Goal: Task Accomplishment & Management: Manage account settings

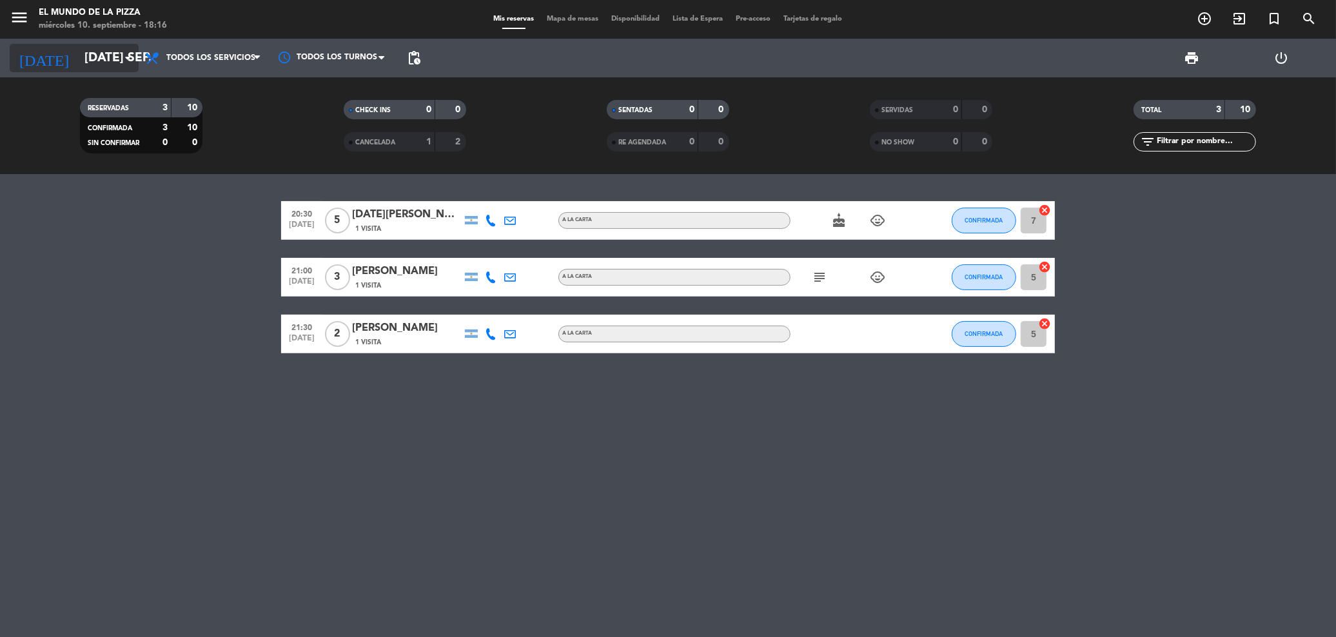
click at [101, 56] on input "[DATE] sep." at bounding box center [156, 59] width 157 height 28
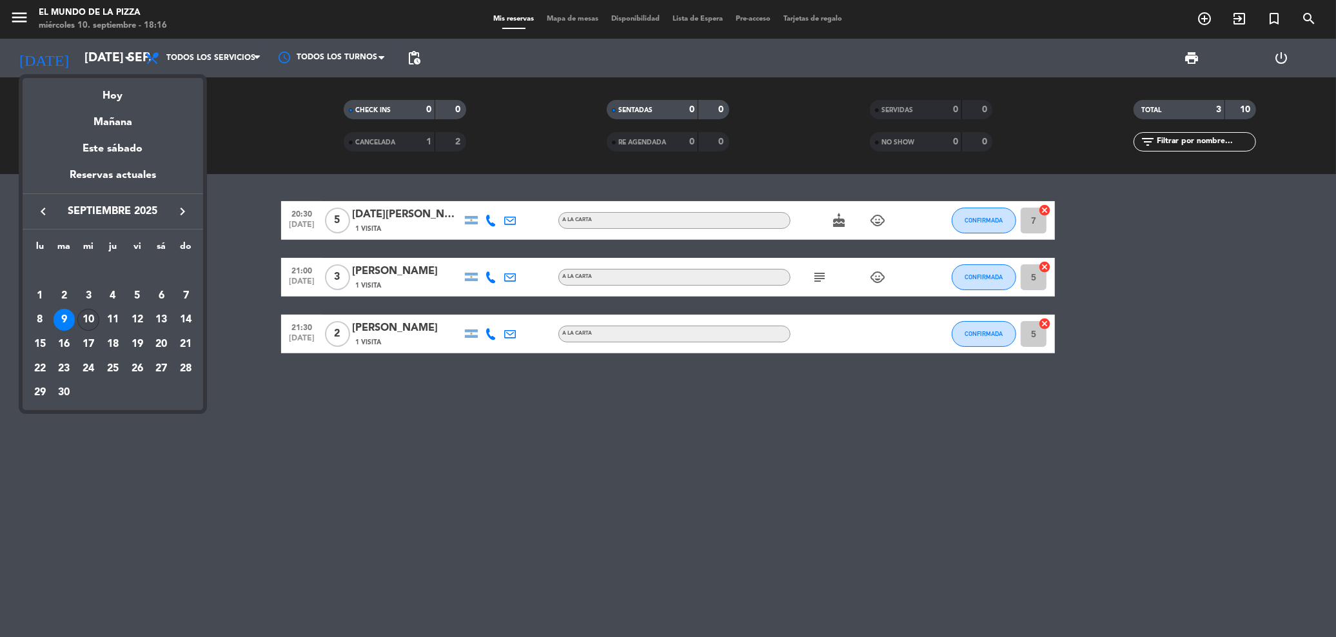
click at [84, 326] on div "10" at bounding box center [88, 320] width 22 height 22
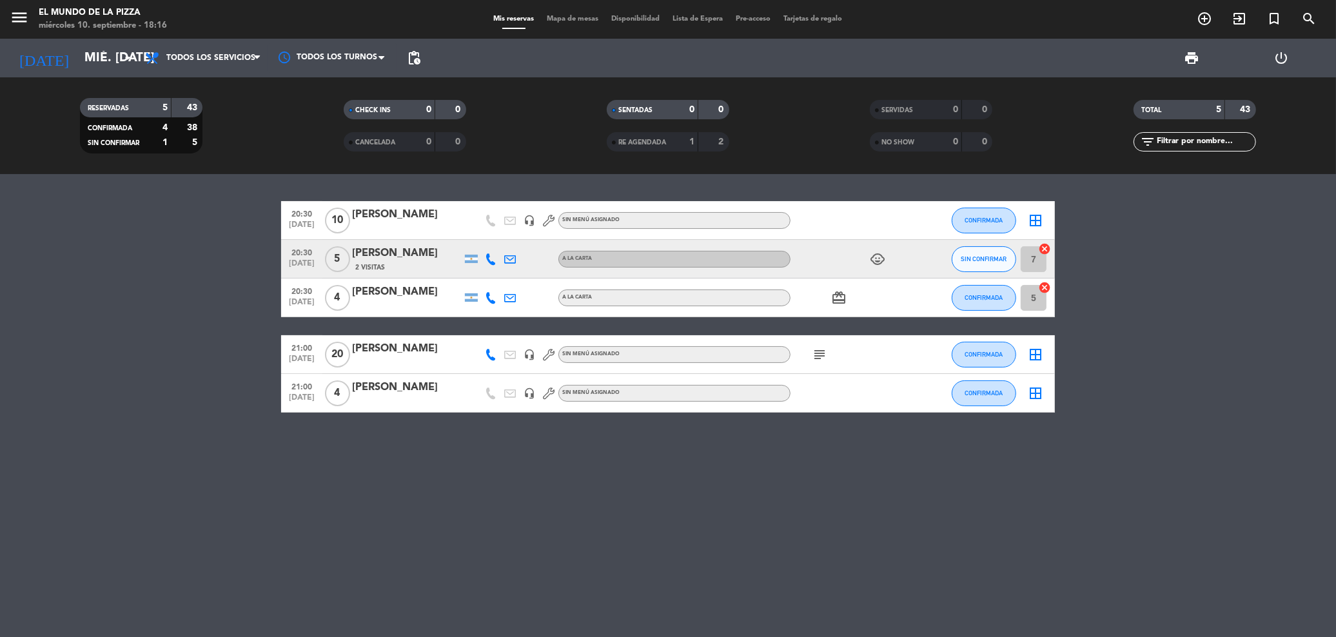
click at [84, 326] on bookings-row "20:30 [DATE] [PERSON_NAME] headset_mic Sin menú asignado CONFIRMADA border_all …" at bounding box center [668, 307] width 1336 height 212
click at [973, 257] on span "SIN CONFIRMAR" at bounding box center [985, 258] width 46 height 7
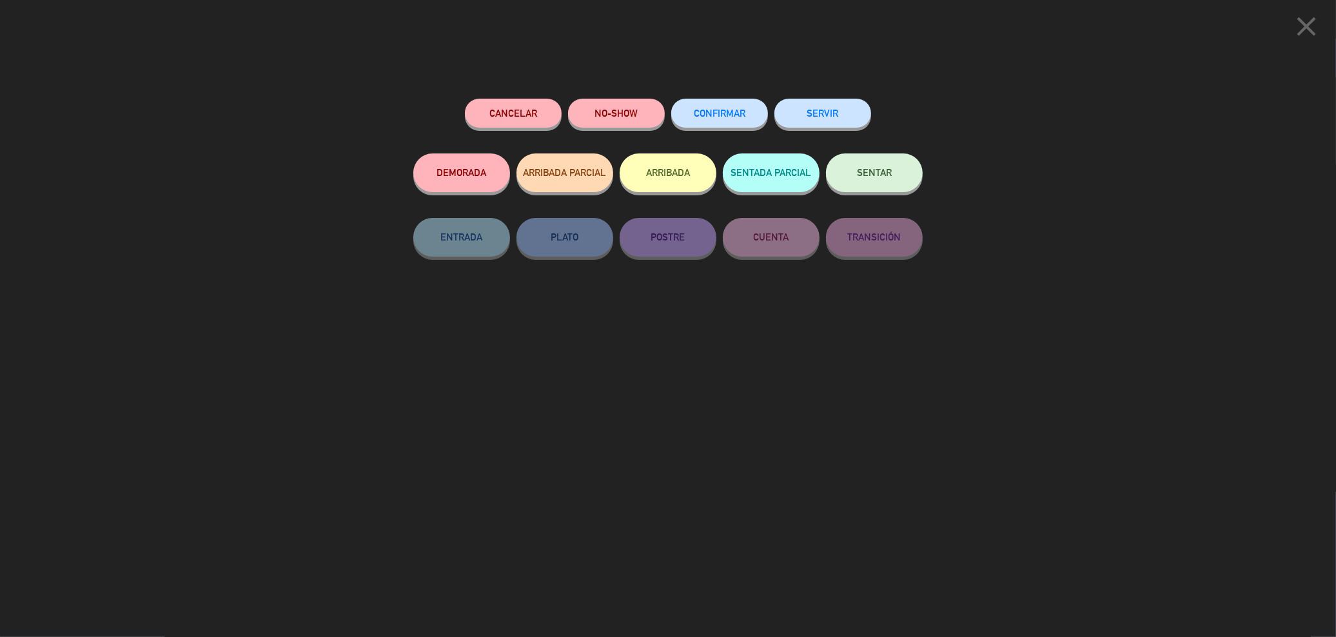
click at [721, 118] on button "CONFIRMAR" at bounding box center [719, 113] width 97 height 29
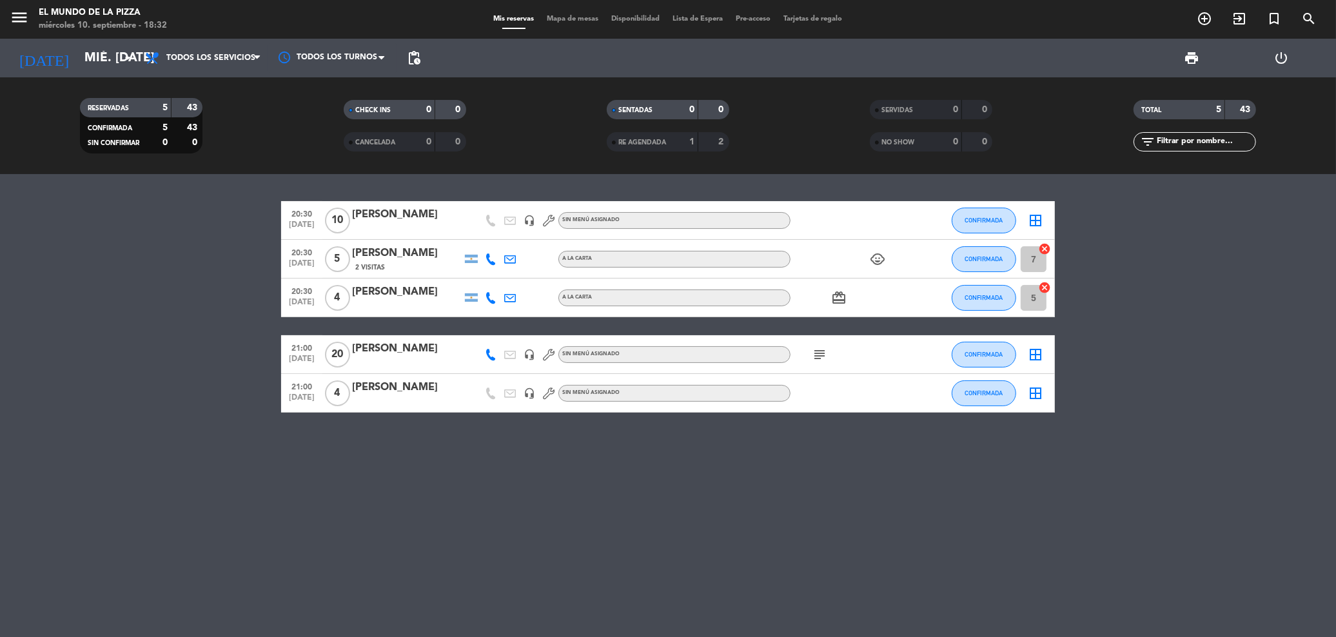
click at [488, 489] on div "20:30 [DATE] [PERSON_NAME] headset_mic Sin menú asignado CONFIRMADA border_all …" at bounding box center [668, 405] width 1336 height 463
click at [875, 257] on icon "child_care" at bounding box center [877, 259] width 15 height 15
click at [838, 184] on div "20:30 [DATE] [PERSON_NAME] headset_mic Sin menú asignado CONFIRMADA border_all …" at bounding box center [668, 405] width 1336 height 463
click at [85, 68] on input "mié. [DATE]" at bounding box center [156, 59] width 157 height 28
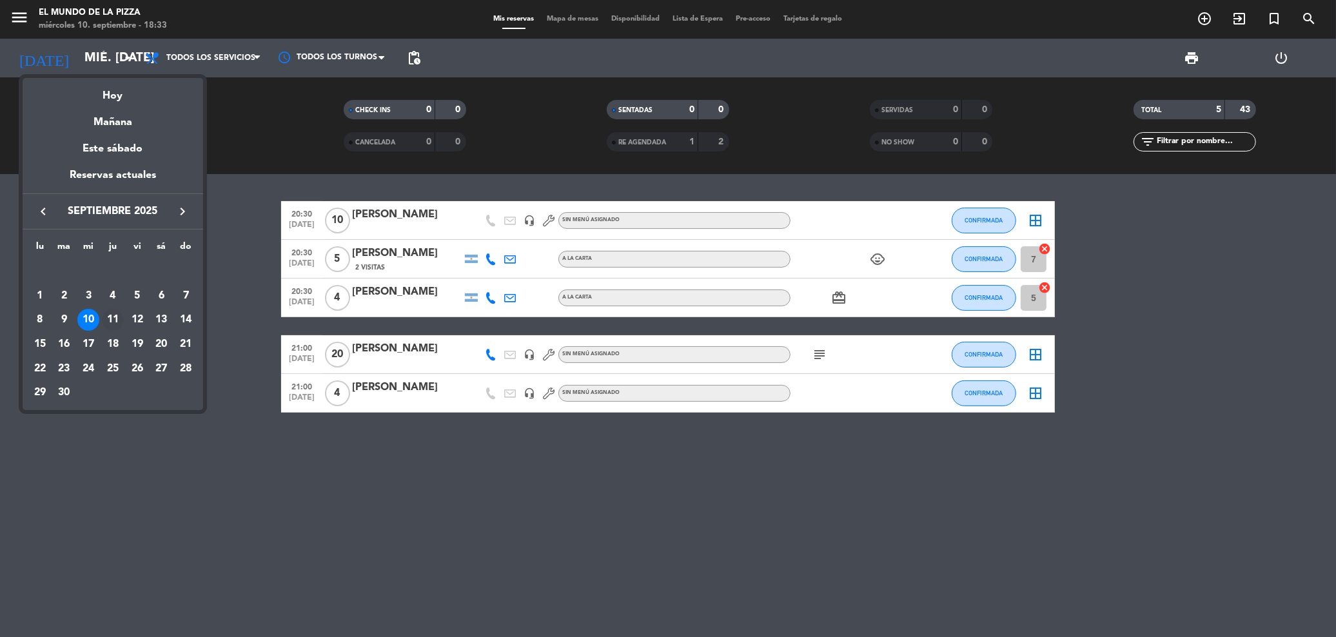
click at [115, 322] on div "11" at bounding box center [113, 320] width 22 height 22
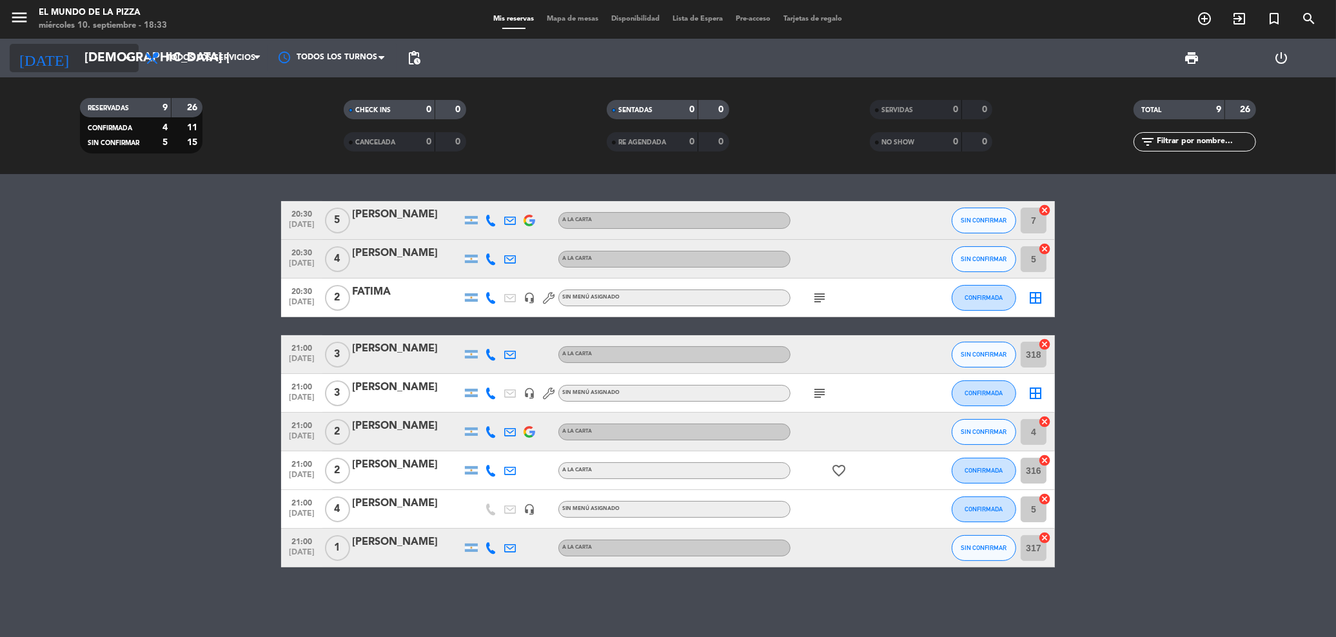
click at [124, 52] on icon "arrow_drop_down" at bounding box center [127, 57] width 15 height 15
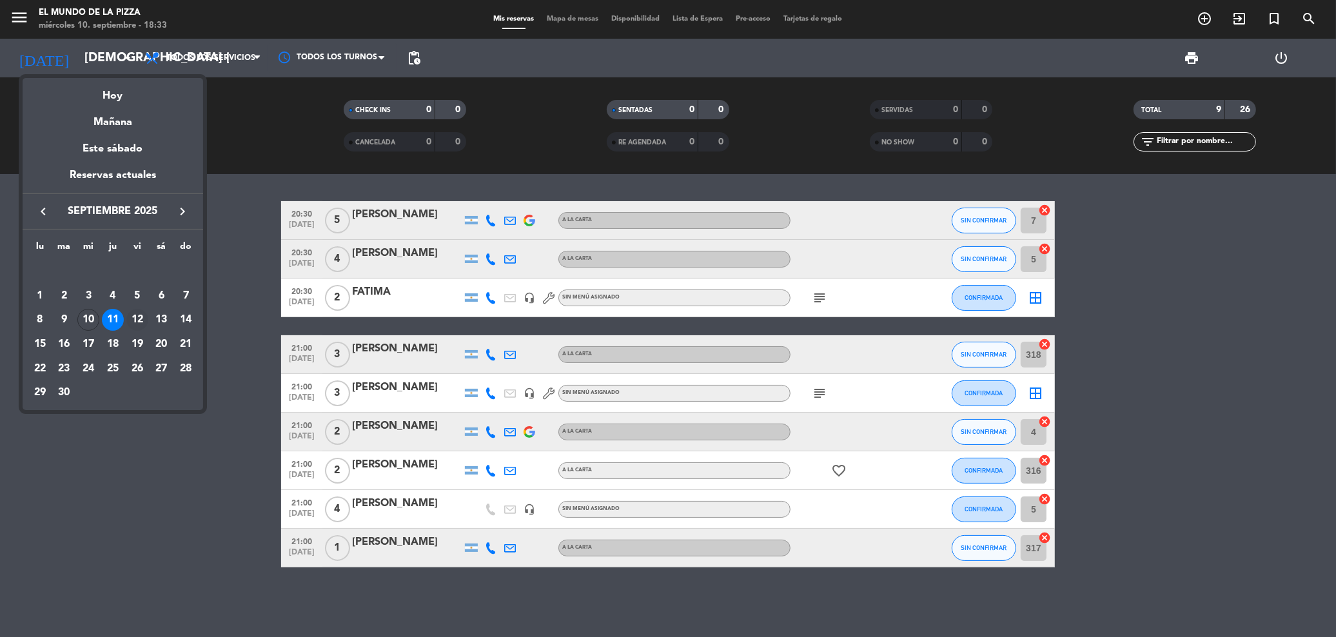
click at [139, 319] on div "12" at bounding box center [137, 320] width 22 height 22
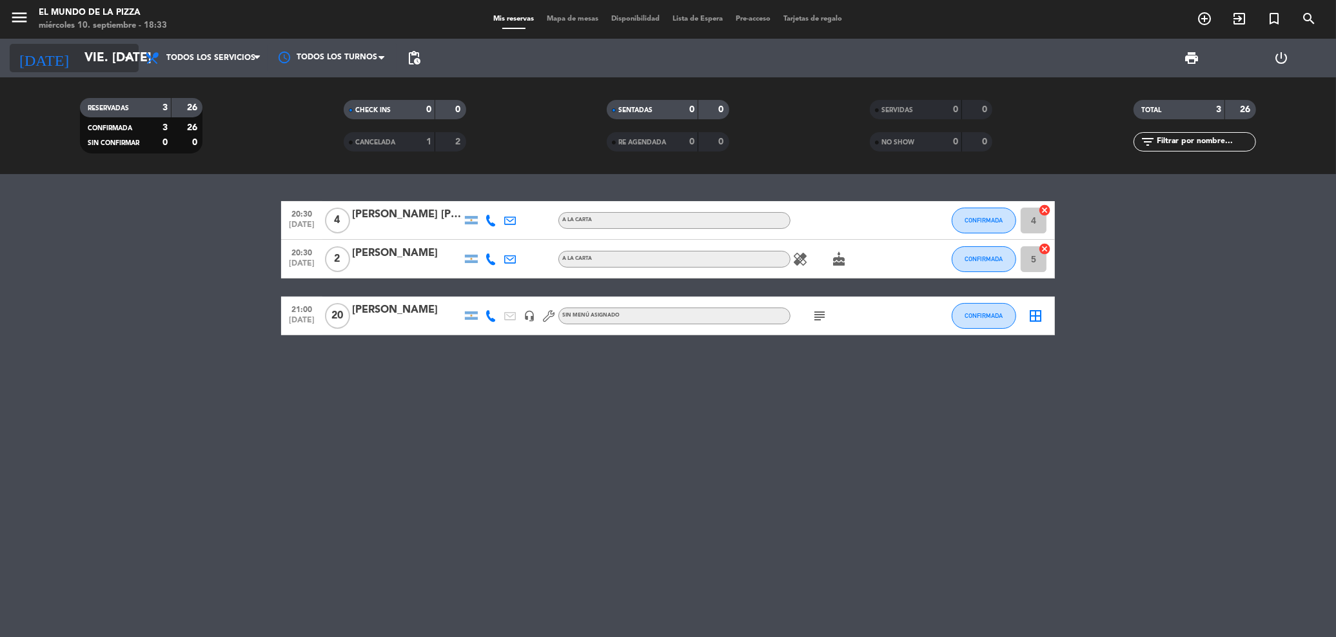
click at [108, 51] on input "vie. [DATE]" at bounding box center [156, 59] width 157 height 28
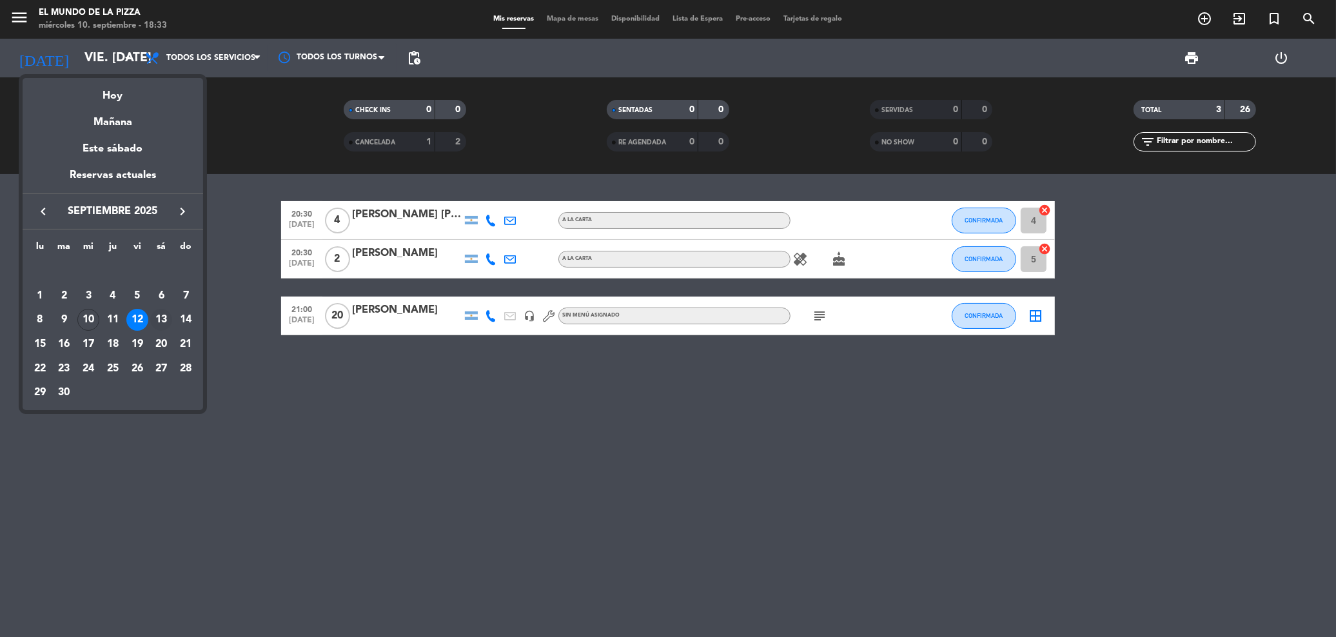
click at [165, 314] on div "13" at bounding box center [161, 320] width 22 height 22
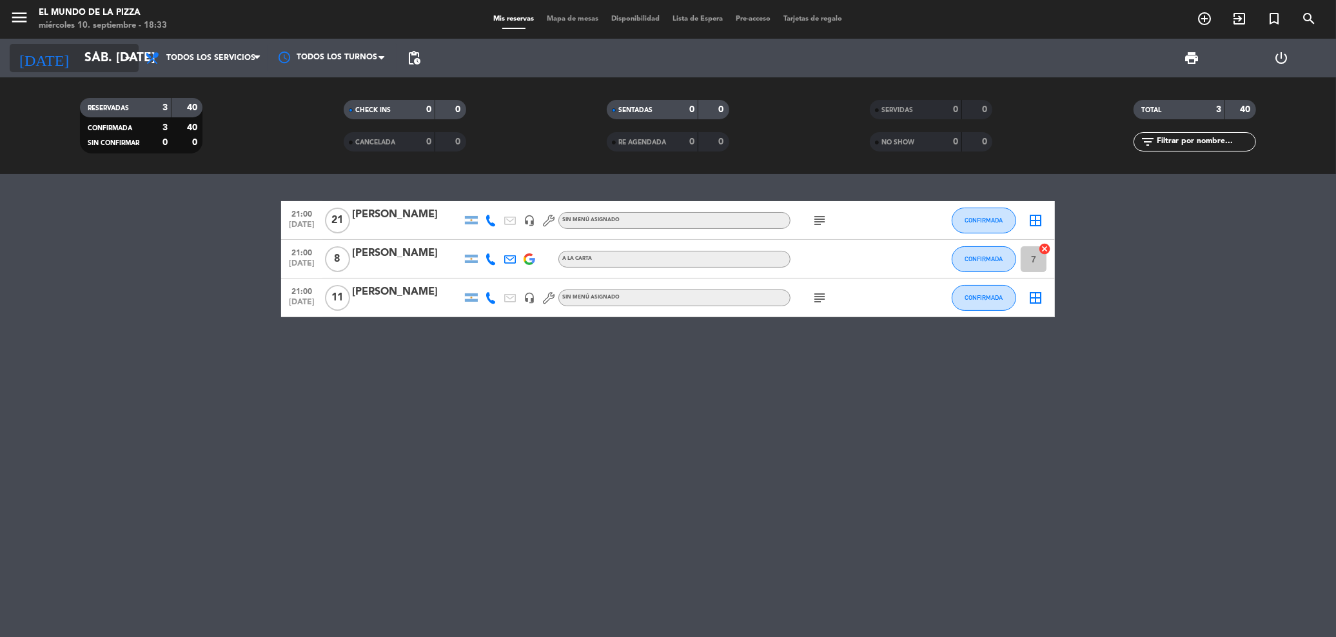
click at [132, 61] on icon "arrow_drop_down" at bounding box center [127, 57] width 15 height 15
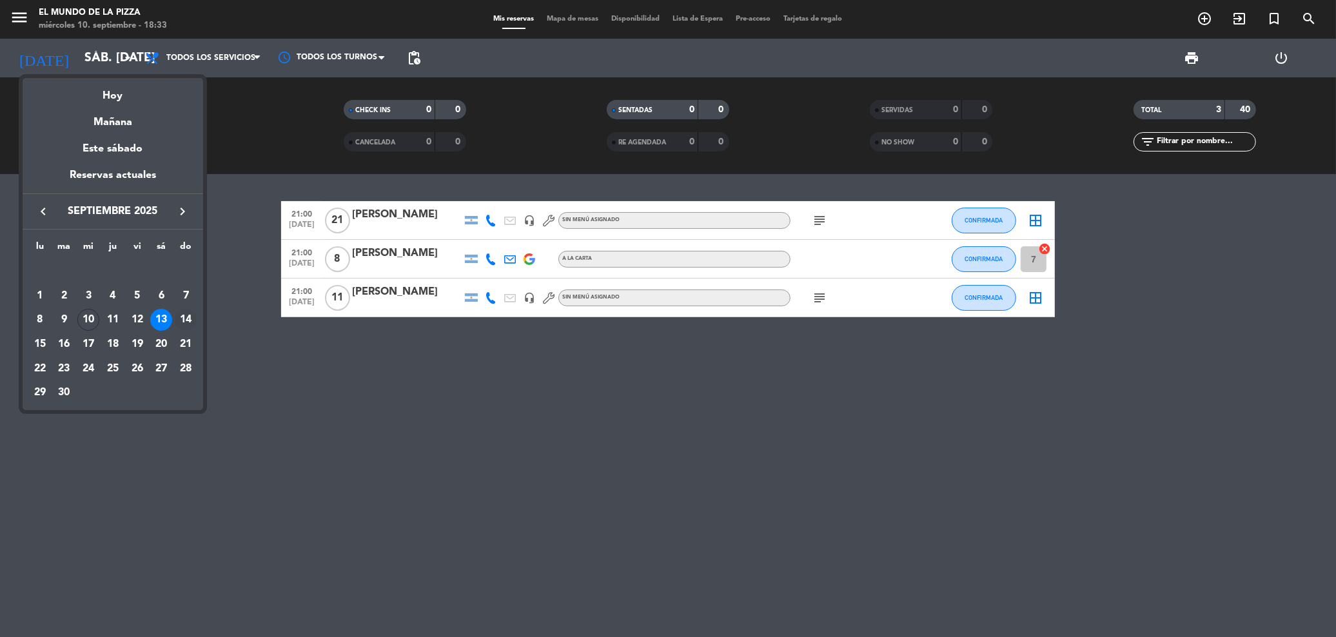
click at [192, 324] on div "14" at bounding box center [186, 320] width 22 height 22
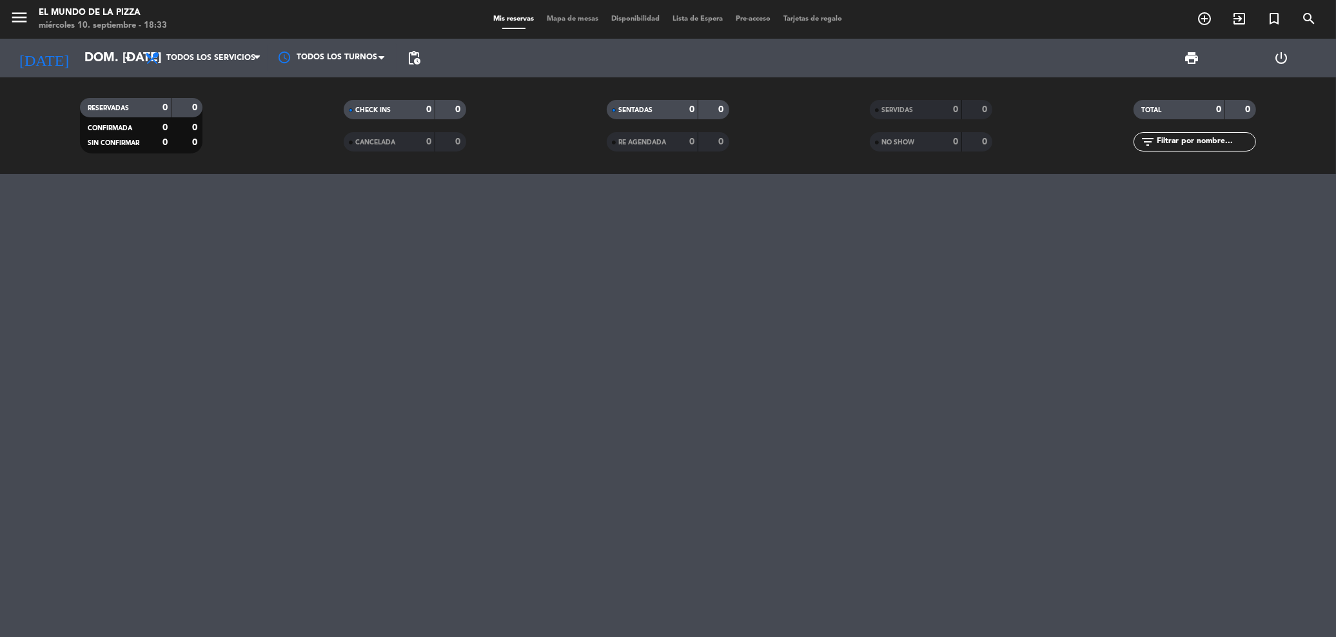
click at [84, 42] on div "[DATE] dom. [DATE] arrow_drop_down" at bounding box center [74, 58] width 129 height 39
click at [90, 60] on input "dom. [DATE]" at bounding box center [156, 59] width 157 height 28
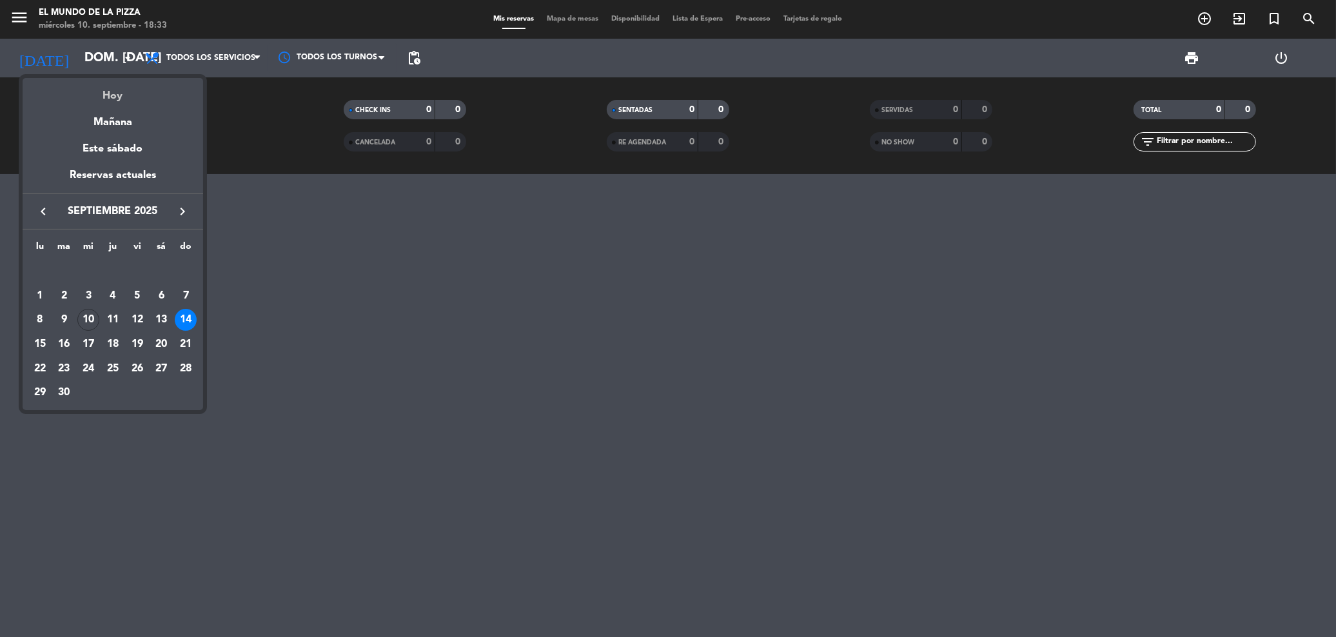
click at [114, 96] on div "Hoy" at bounding box center [113, 91] width 181 height 26
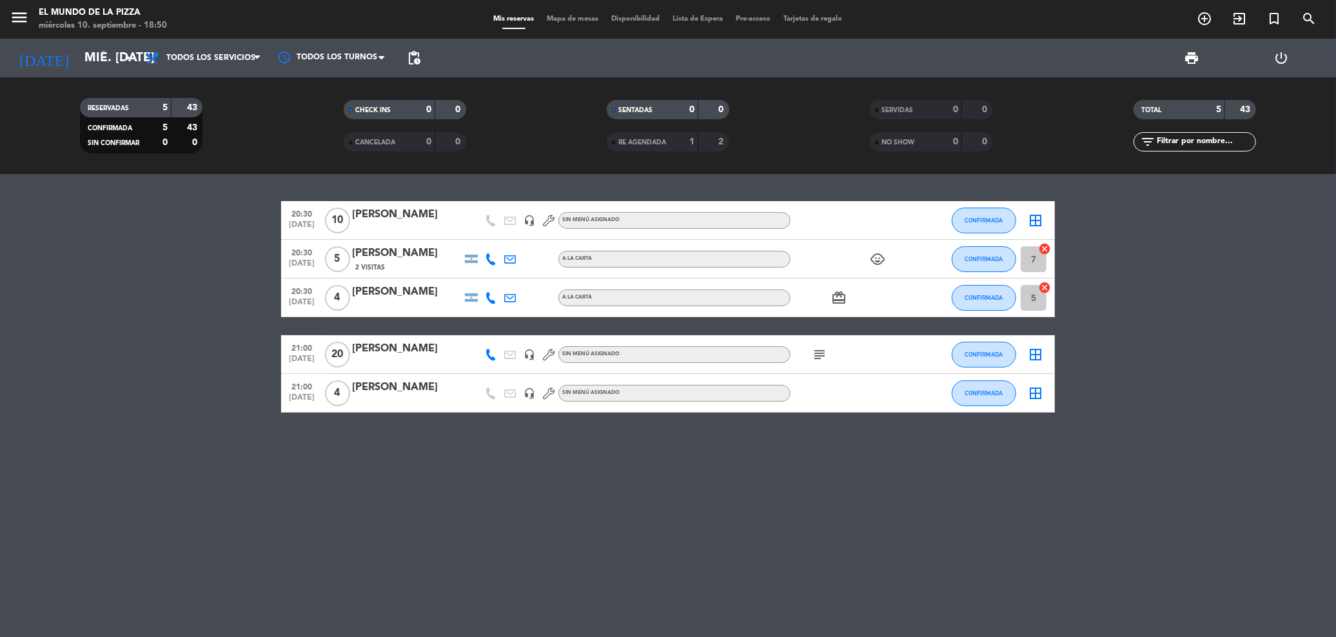
click at [490, 261] on icon at bounding box center [491, 259] width 12 height 12
click at [484, 233] on span "Copiar" at bounding box center [478, 237] width 27 height 14
click at [485, 297] on icon at bounding box center [491, 298] width 12 height 12
click at [497, 273] on span "content_paste" at bounding box center [502, 276] width 10 height 10
click at [78, 48] on input "mié. [DATE]" at bounding box center [156, 59] width 157 height 28
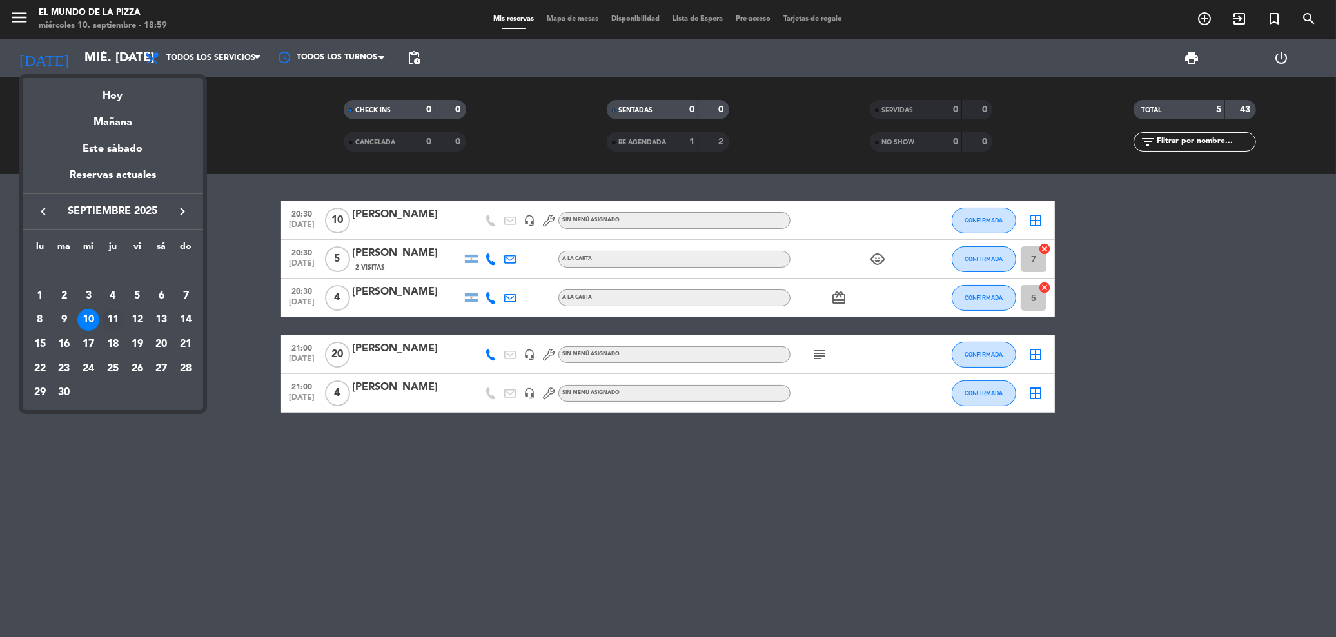
click at [114, 326] on div "11" at bounding box center [113, 320] width 22 height 22
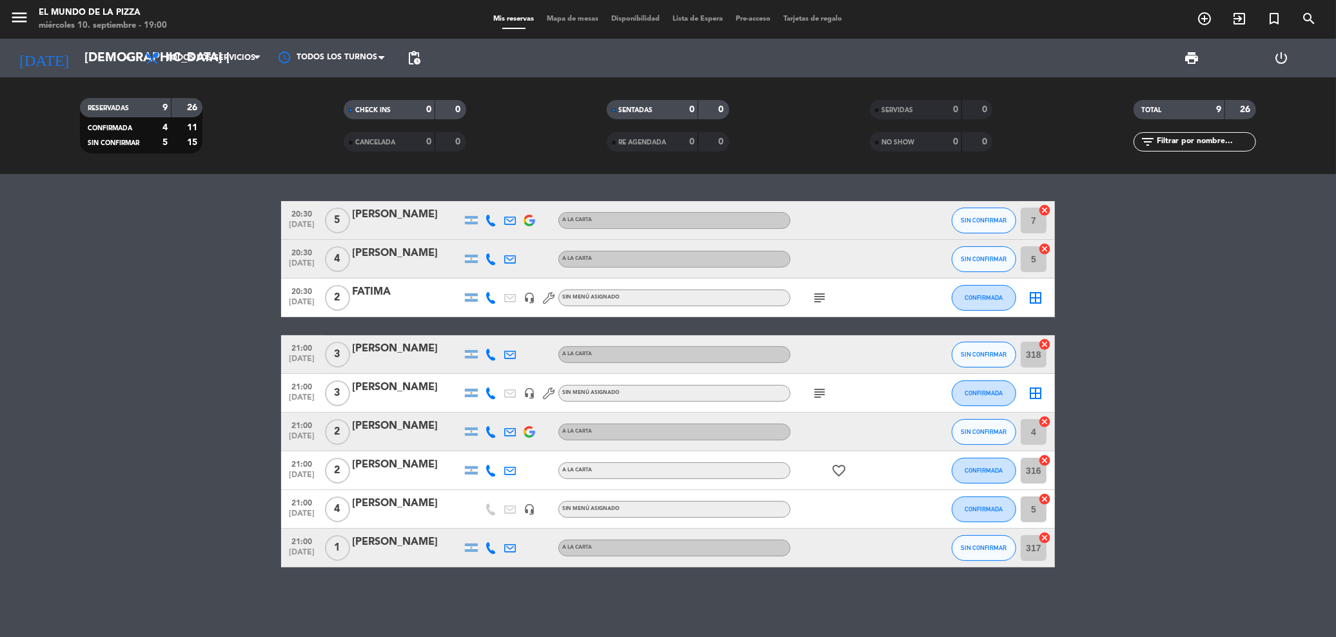
click at [489, 549] on icon at bounding box center [491, 548] width 12 height 12
click at [497, 530] on span "content_paste" at bounding box center [502, 526] width 10 height 10
click at [104, 63] on input "[DEMOGRAPHIC_DATA] [DATE]" at bounding box center [156, 59] width 157 height 28
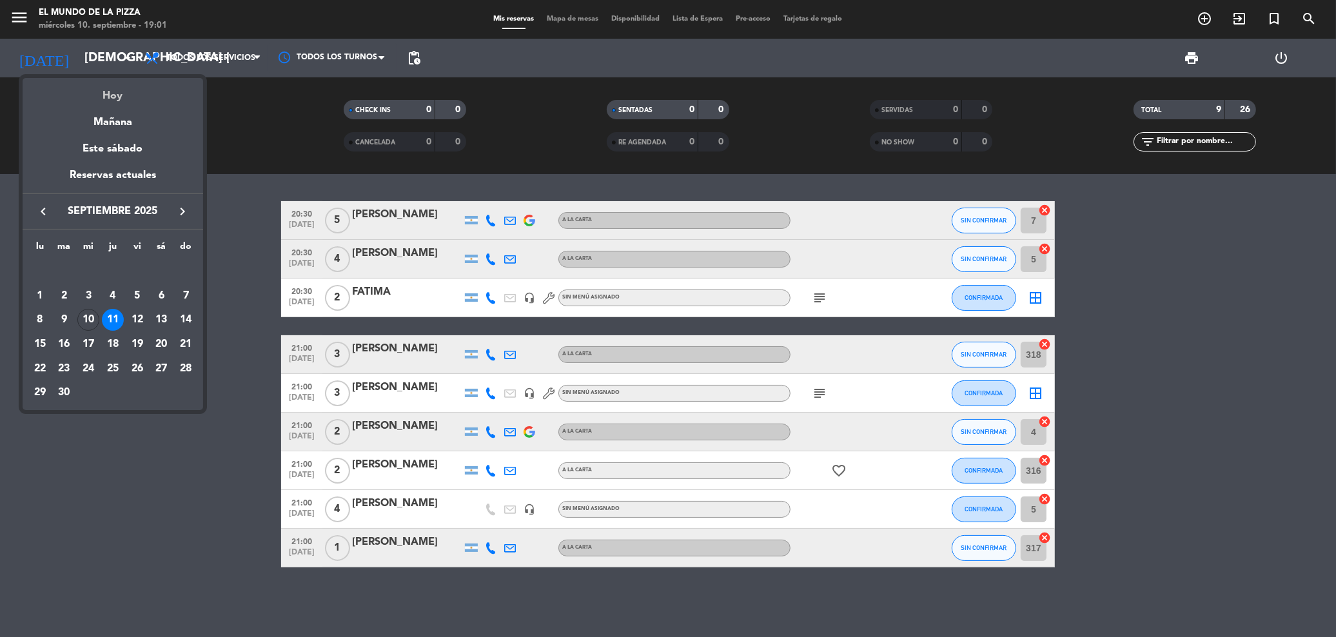
click at [122, 97] on div "Hoy" at bounding box center [113, 91] width 181 height 26
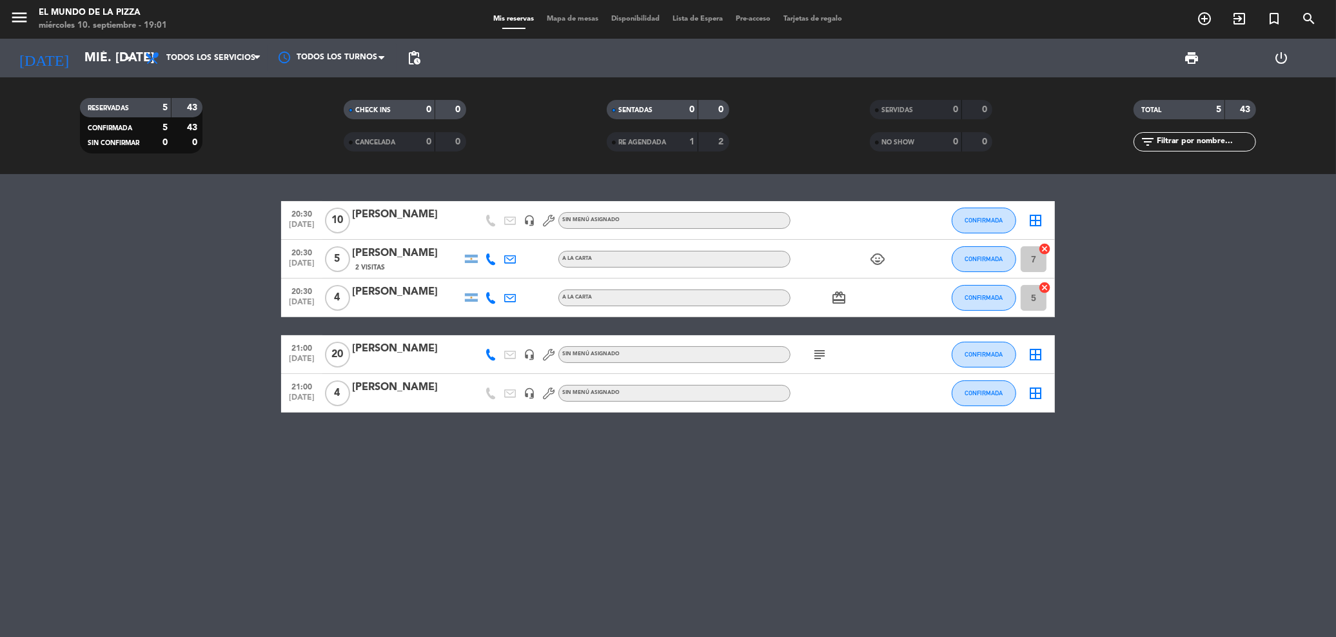
click at [495, 261] on icon at bounding box center [491, 259] width 12 height 12
click at [487, 293] on icon at bounding box center [491, 298] width 12 height 12
click at [820, 355] on icon "subject" at bounding box center [819, 354] width 15 height 15
click at [706, 458] on div "20:30 [DATE] [PERSON_NAME] headset_mic Sin menú asignado CONFIRMADA border_all …" at bounding box center [668, 405] width 1336 height 463
click at [90, 59] on input "mié. [DATE]" at bounding box center [156, 59] width 157 height 28
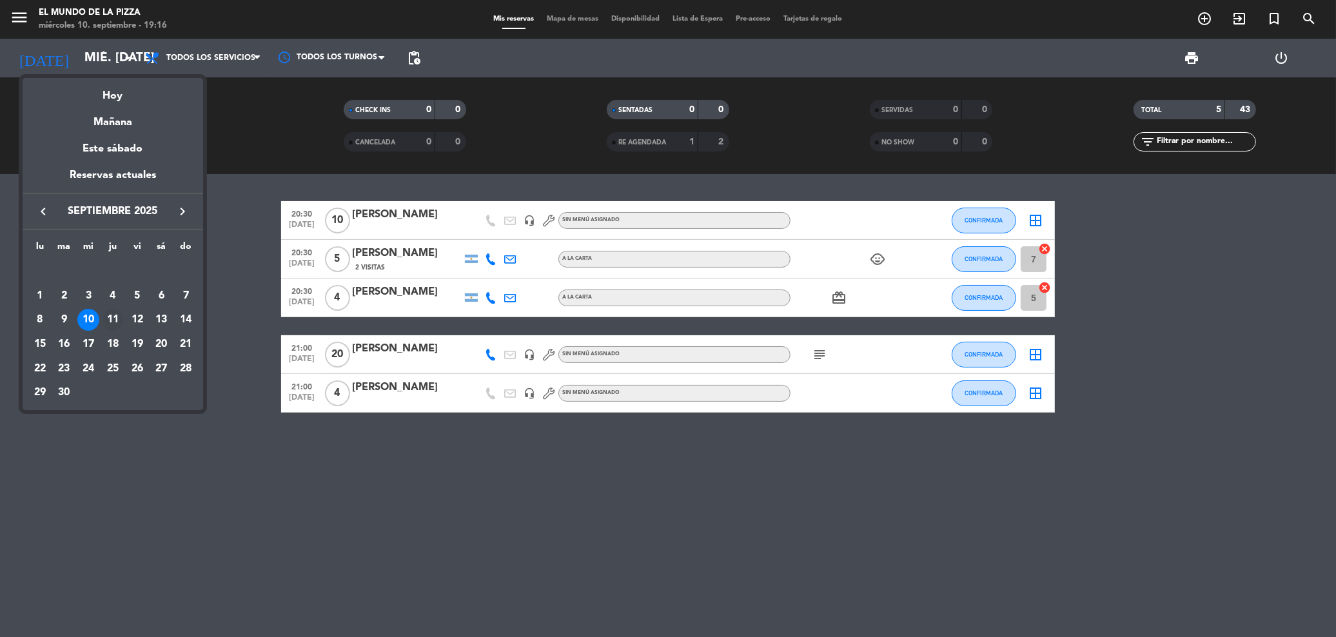
click at [112, 321] on div "11" at bounding box center [113, 320] width 22 height 22
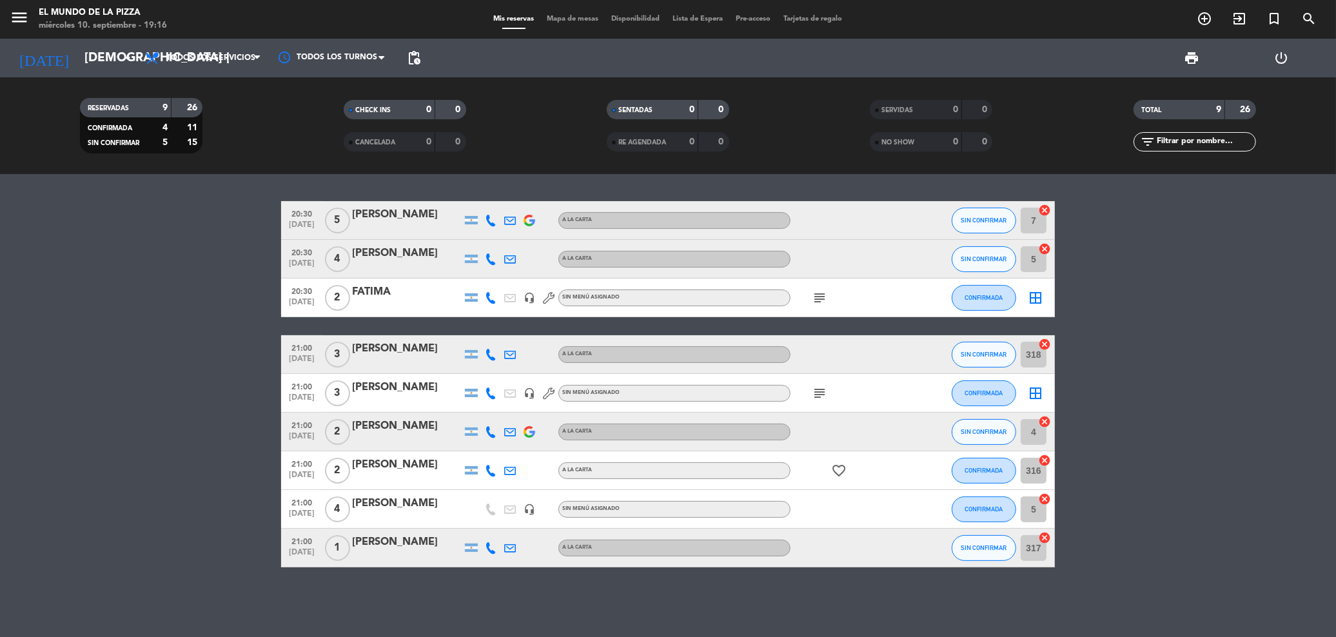
click at [490, 514] on icon at bounding box center [491, 510] width 12 height 12
click at [78, 50] on input "[DEMOGRAPHIC_DATA] [DATE]" at bounding box center [156, 59] width 157 height 28
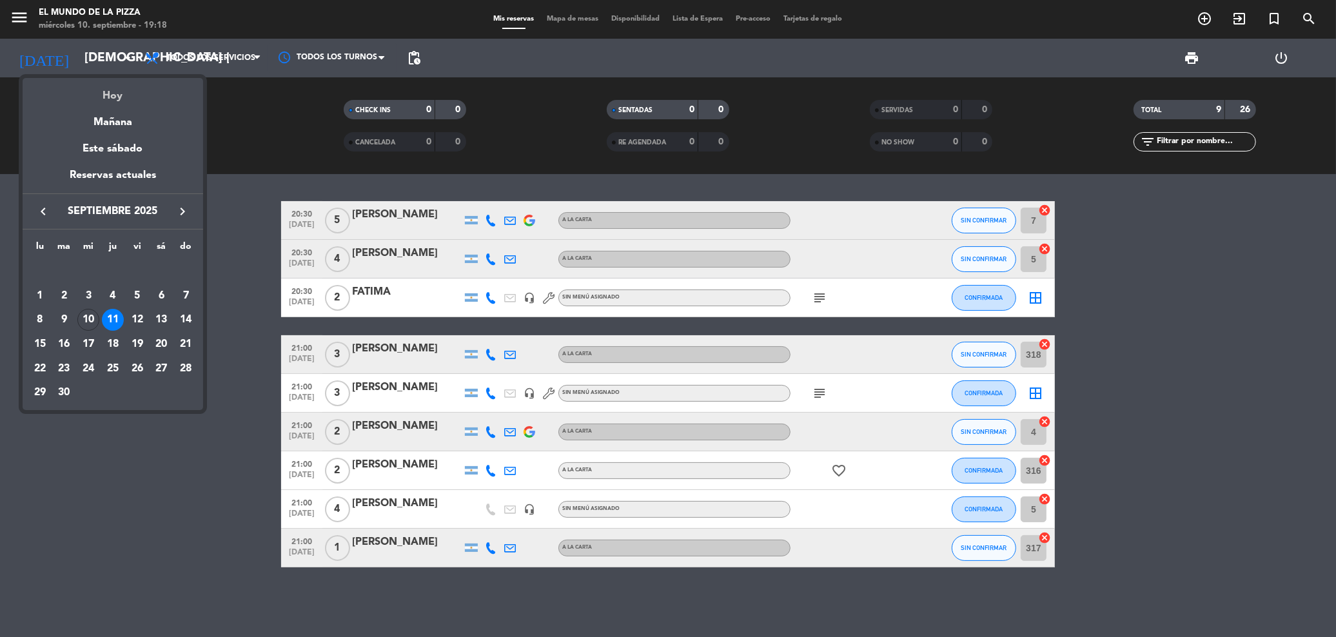
click at [107, 93] on div "Hoy" at bounding box center [113, 91] width 181 height 26
type input "mié. [DATE]"
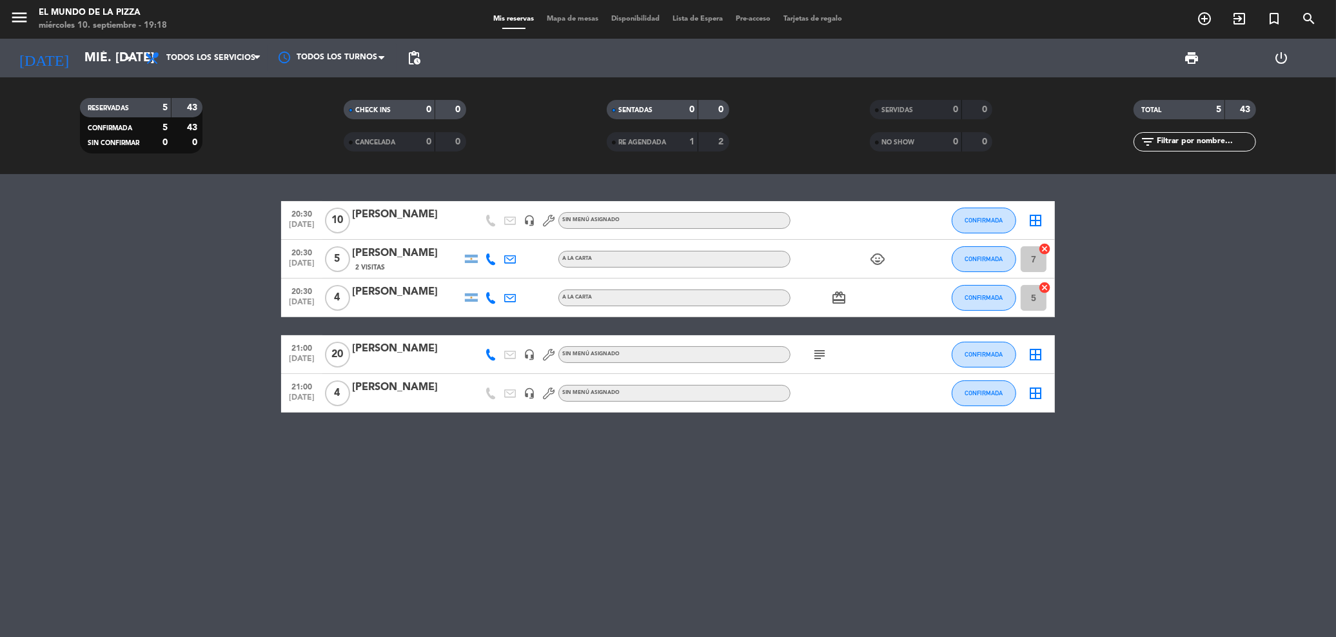
click at [818, 355] on icon "subject" at bounding box center [819, 354] width 15 height 15
click at [784, 495] on div "20:30 [DATE] [PERSON_NAME] headset_mic Sin menú asignado CONFIRMADA border_all …" at bounding box center [668, 405] width 1336 height 463
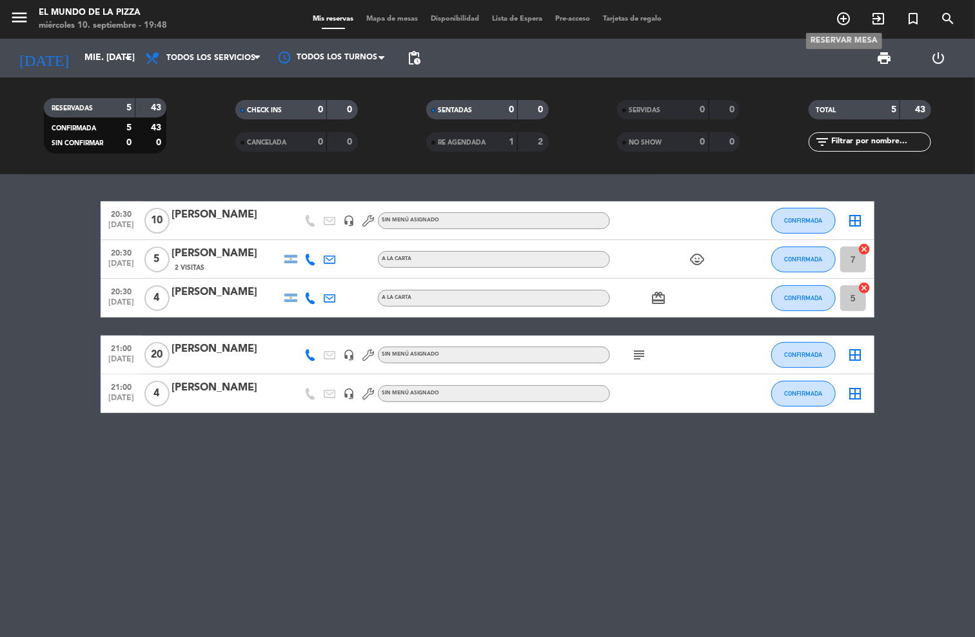
click at [844, 18] on icon "add_circle_outline" at bounding box center [843, 18] width 15 height 15
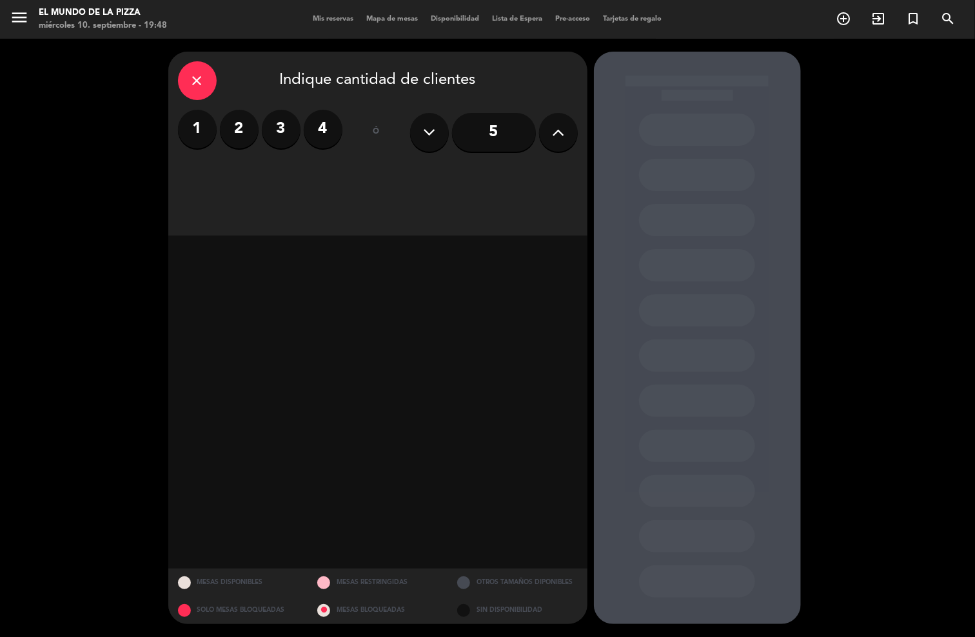
click at [549, 135] on button at bounding box center [558, 132] width 39 height 39
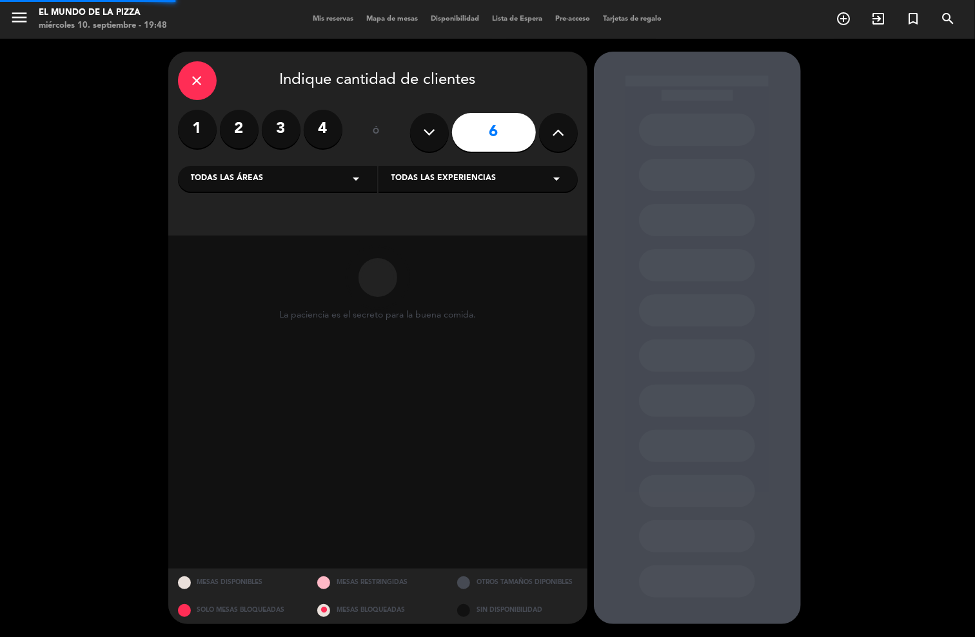
click at [549, 135] on button at bounding box center [558, 132] width 39 height 39
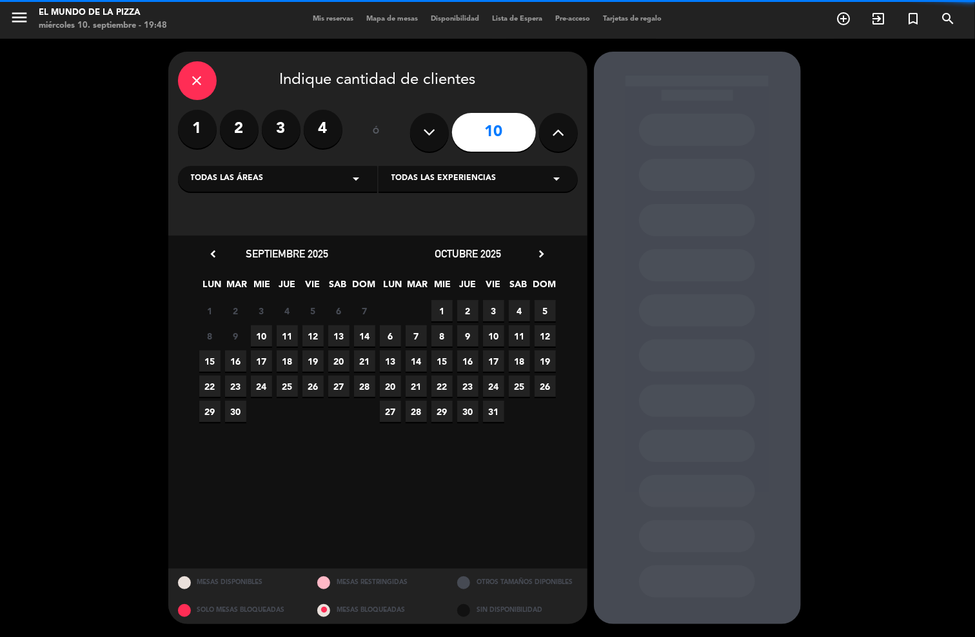
click at [549, 135] on button at bounding box center [558, 132] width 39 height 39
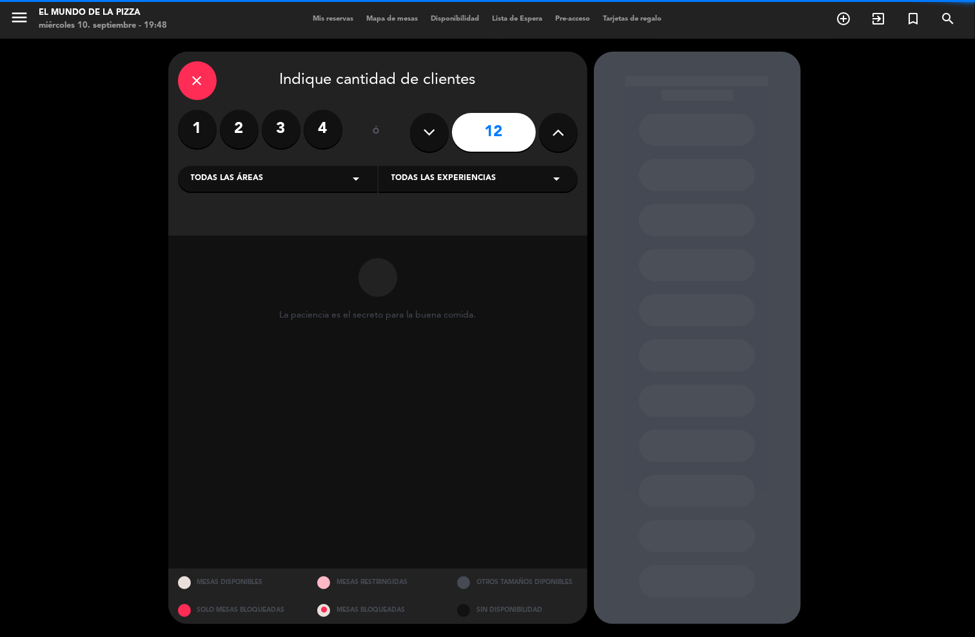
click at [549, 135] on button at bounding box center [558, 132] width 39 height 39
type input "14"
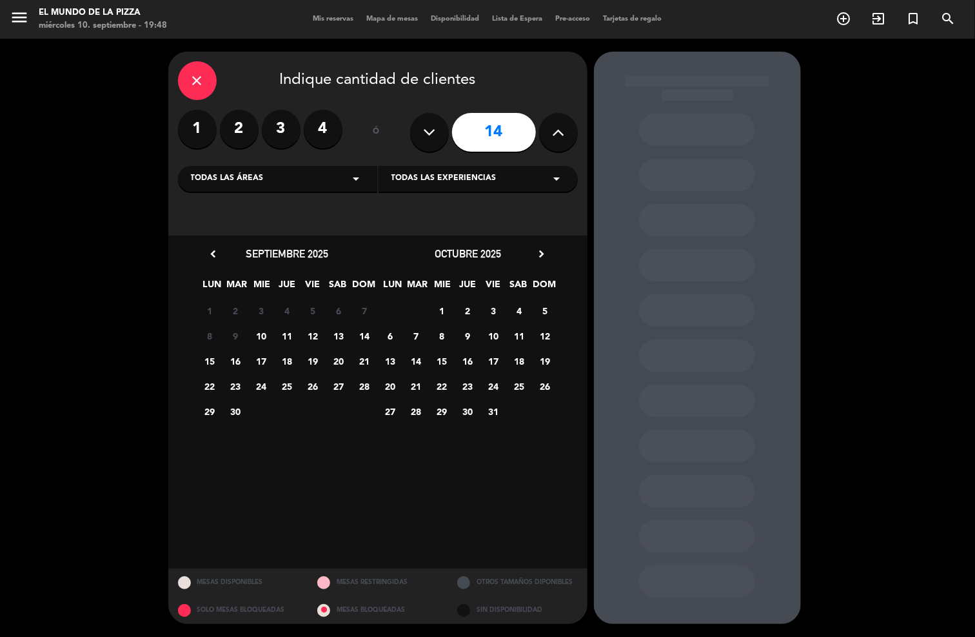
click at [288, 330] on span "11" at bounding box center [287, 335] width 21 height 21
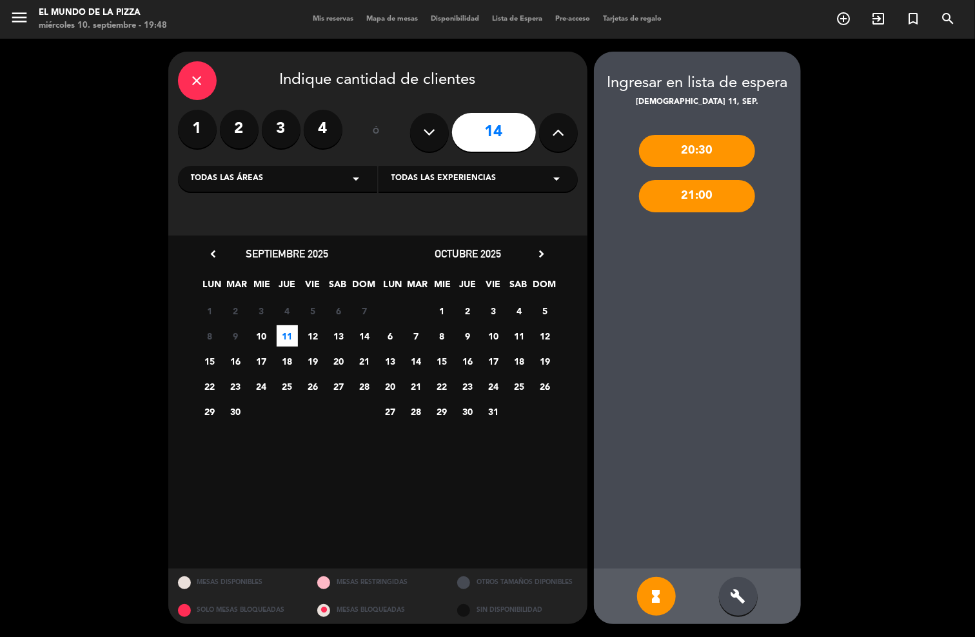
click at [748, 600] on div "build" at bounding box center [738, 596] width 39 height 39
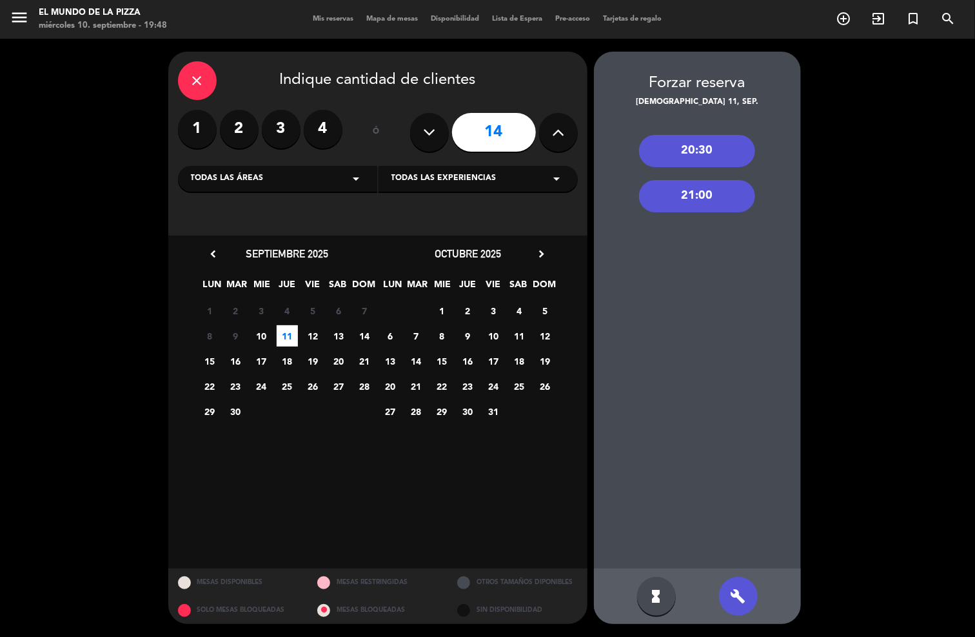
click at [711, 145] on div "20:30" at bounding box center [697, 151] width 116 height 32
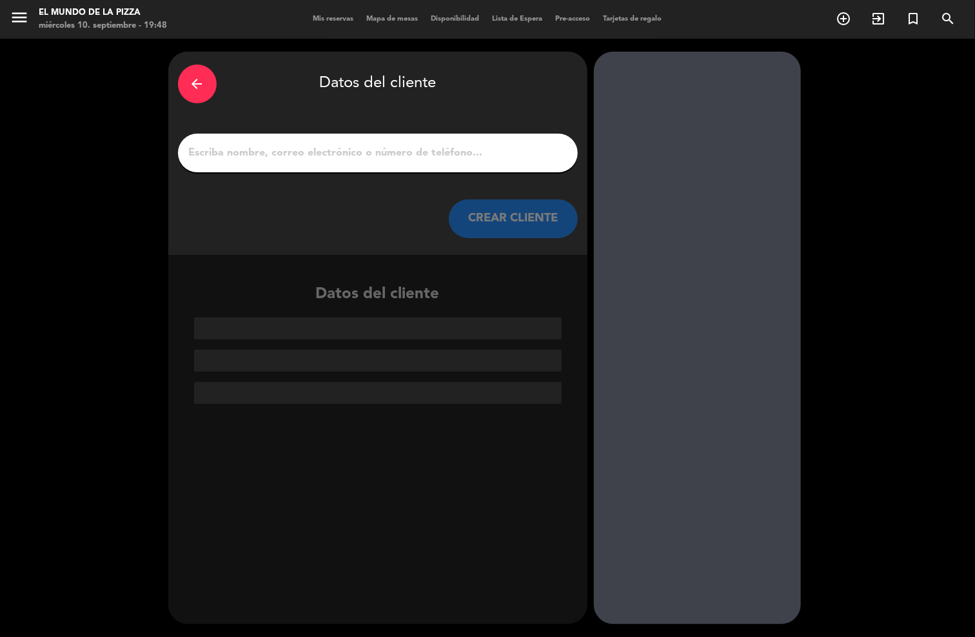
click at [425, 168] on div at bounding box center [378, 153] width 400 height 39
click at [431, 154] on input "1" at bounding box center [378, 153] width 381 height 18
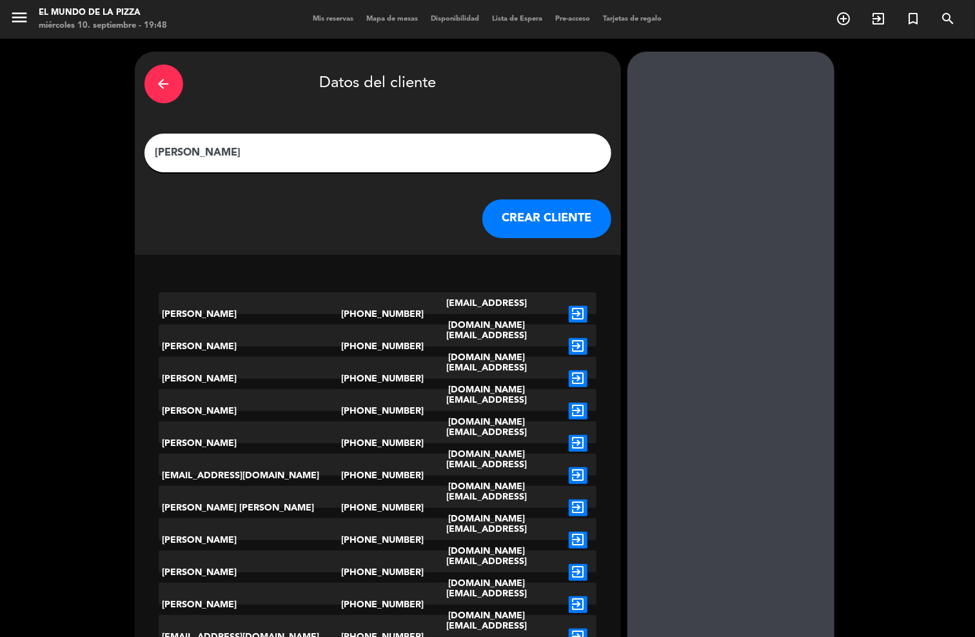
type input "[PERSON_NAME]"
click at [532, 223] on button "CREAR CLIENTE" at bounding box center [546, 218] width 129 height 39
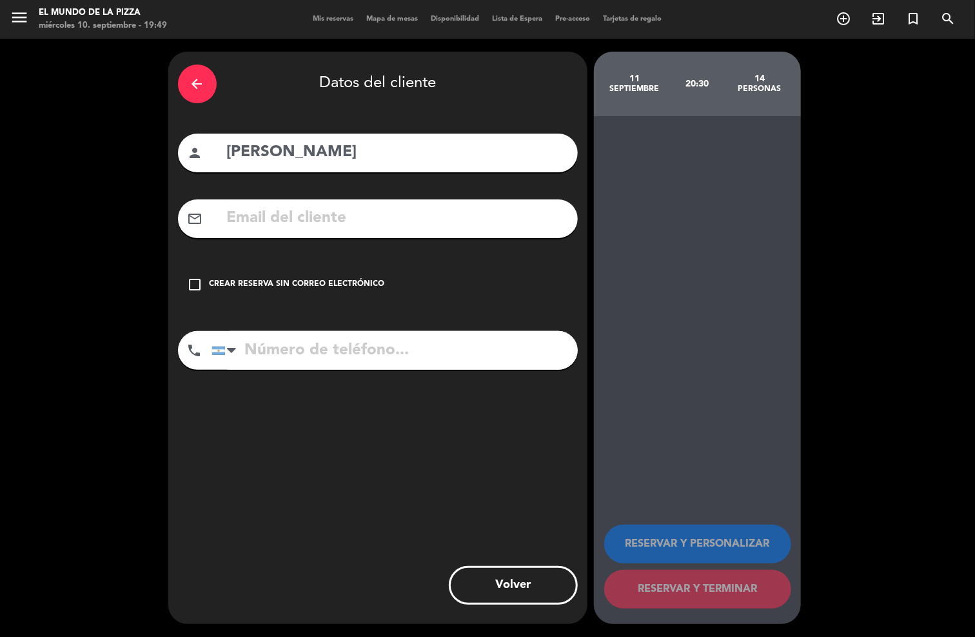
click at [372, 345] on input "tel" at bounding box center [395, 350] width 366 height 39
type input "2915116359"
click at [197, 285] on icon "check_box_outline_blank" at bounding box center [195, 284] width 15 height 15
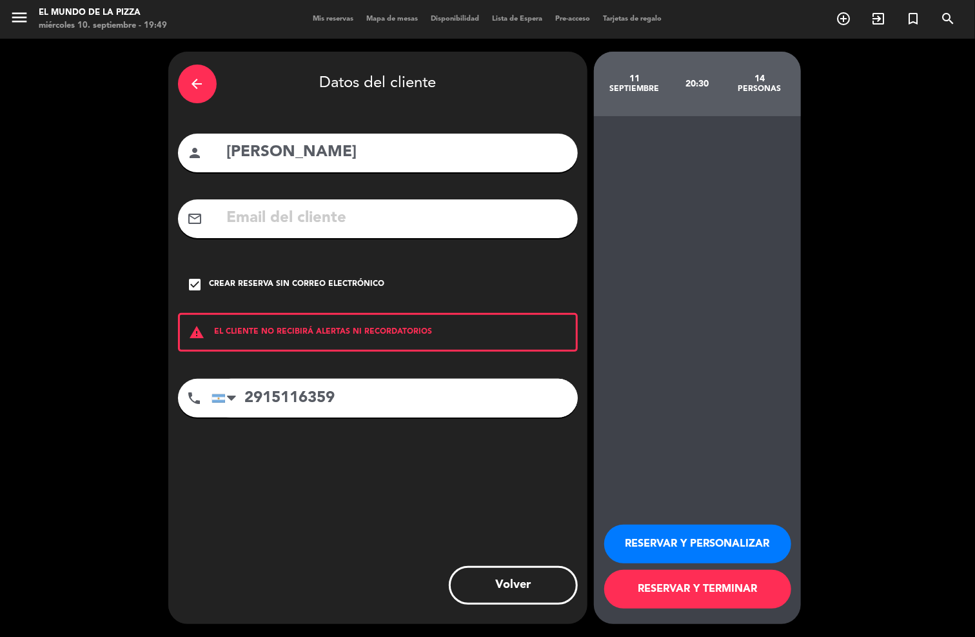
click at [697, 596] on button "RESERVAR Y TERMINAR" at bounding box center [697, 588] width 187 height 39
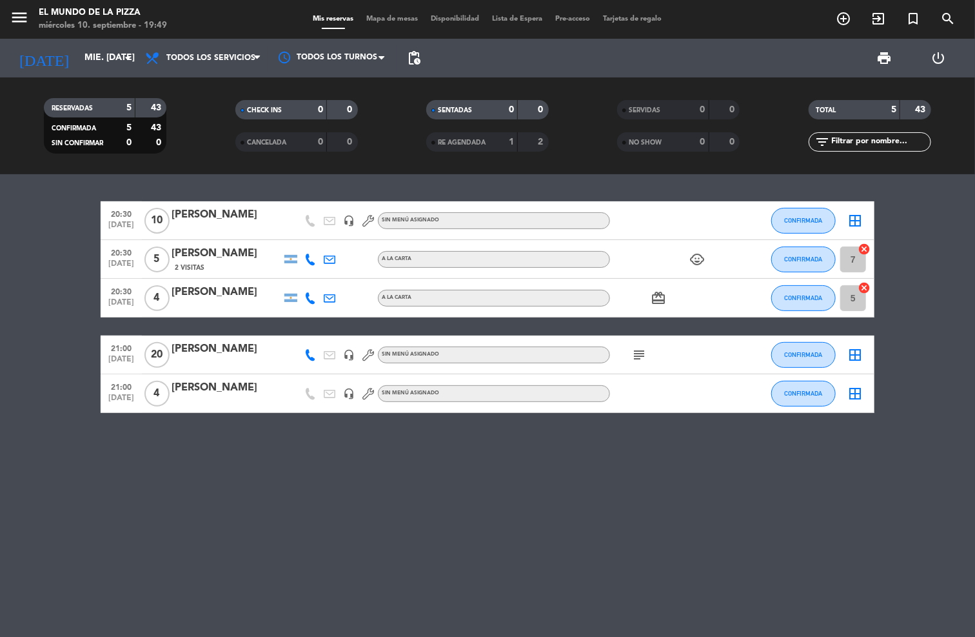
click at [442, 508] on div "20:30 [DATE] [PERSON_NAME] headset_mic Sin menú asignado CONFIRMADA border_all …" at bounding box center [487, 405] width 975 height 462
click at [93, 59] on input "mié. [DATE]" at bounding box center [139, 57] width 123 height 23
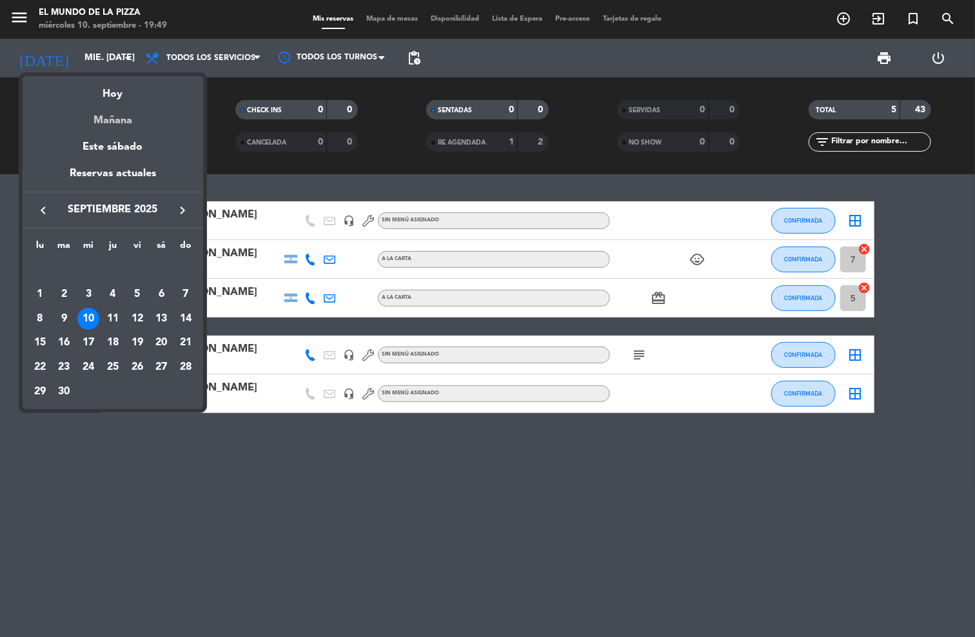
click at [116, 126] on div "Mañana" at bounding box center [113, 116] width 181 height 26
type input "[DEMOGRAPHIC_DATA] [DATE]"
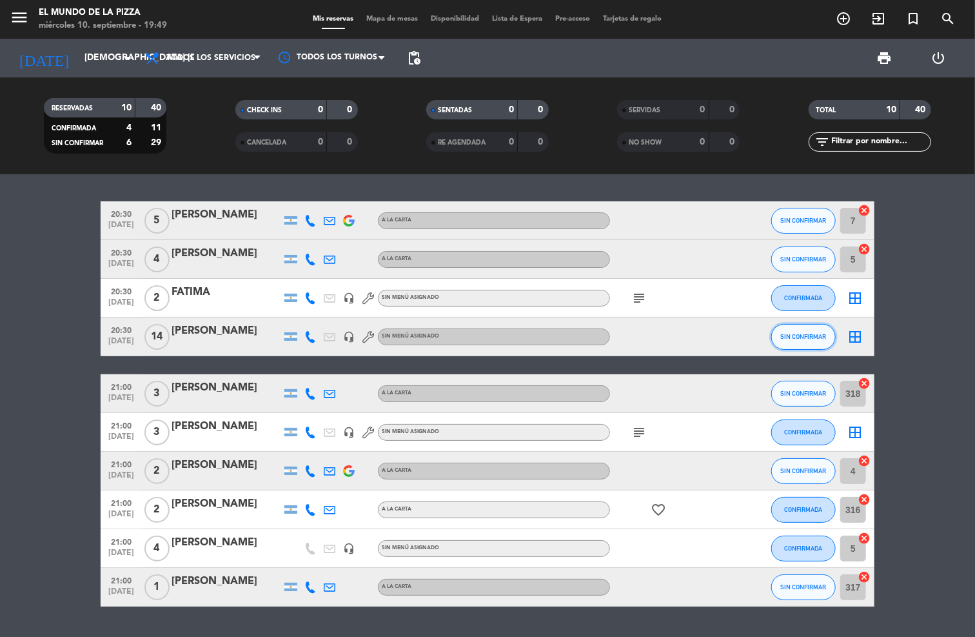
click at [798, 335] on span "SIN CONFIRMAR" at bounding box center [804, 336] width 46 height 7
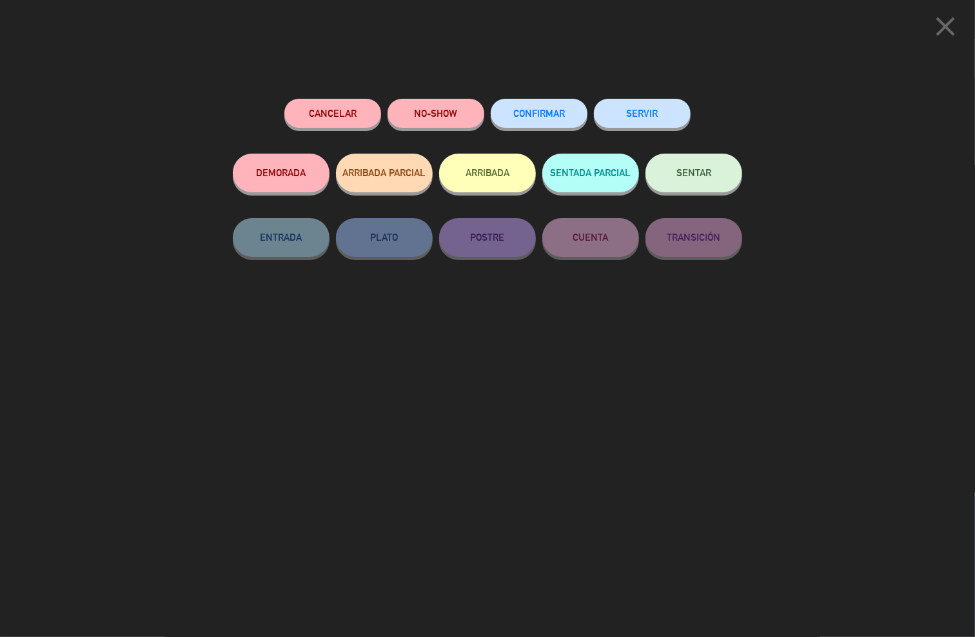
click at [552, 114] on span "CONFIRMAR" at bounding box center [539, 113] width 52 height 11
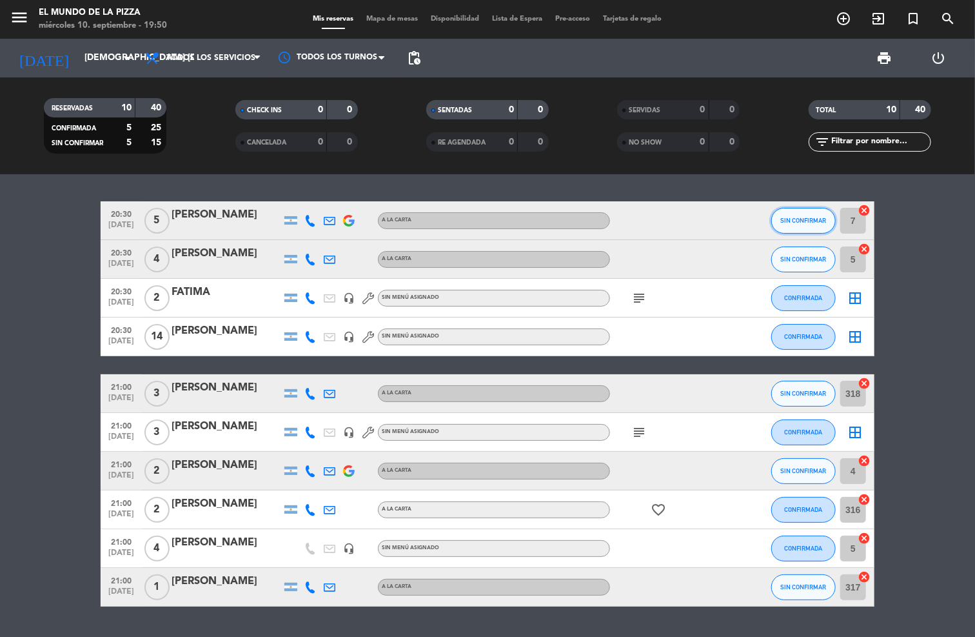
click at [807, 222] on span "SIN CONFIRMAR" at bounding box center [804, 220] width 46 height 7
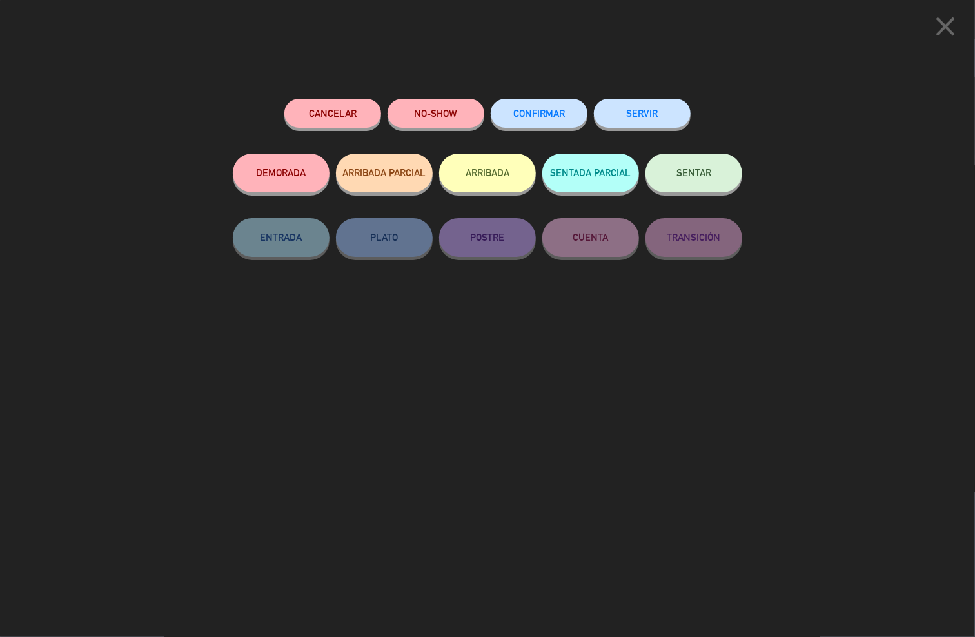
click at [509, 108] on button "CONFIRMAR" at bounding box center [539, 113] width 97 height 29
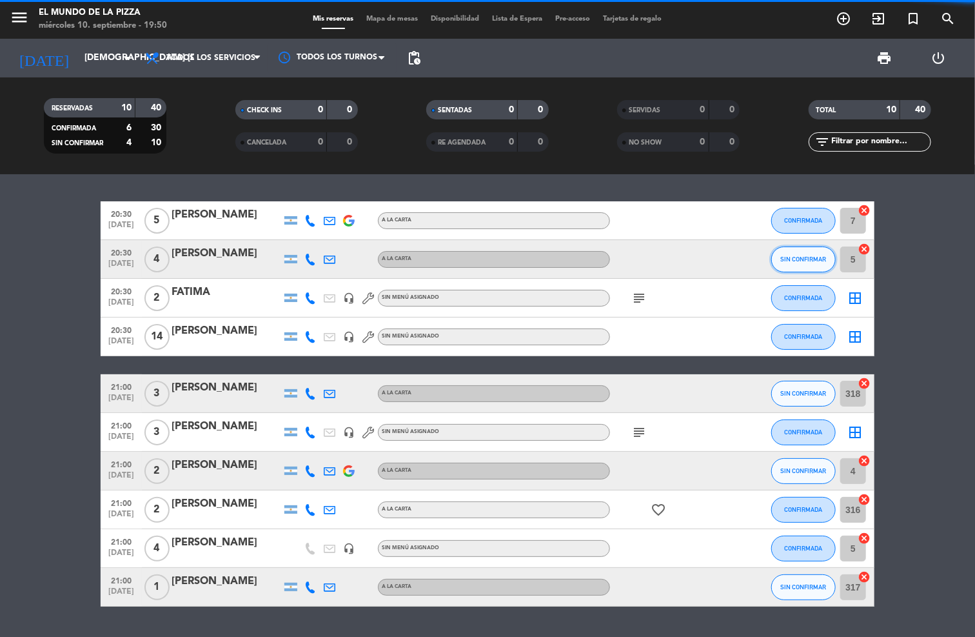
click at [810, 262] on button "SIN CONFIRMAR" at bounding box center [803, 259] width 64 height 26
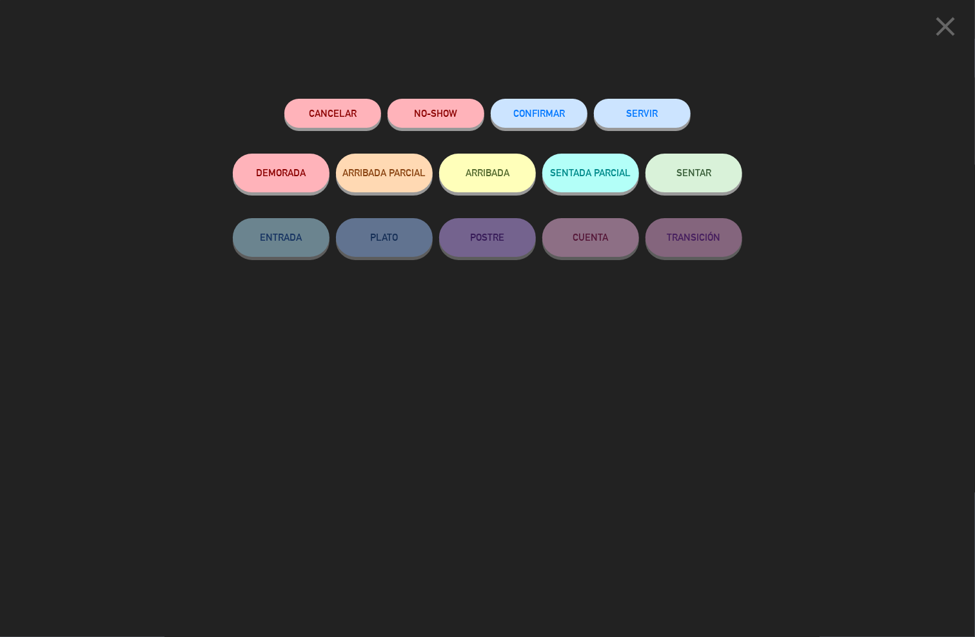
click at [547, 124] on button "CONFIRMAR" at bounding box center [539, 113] width 97 height 29
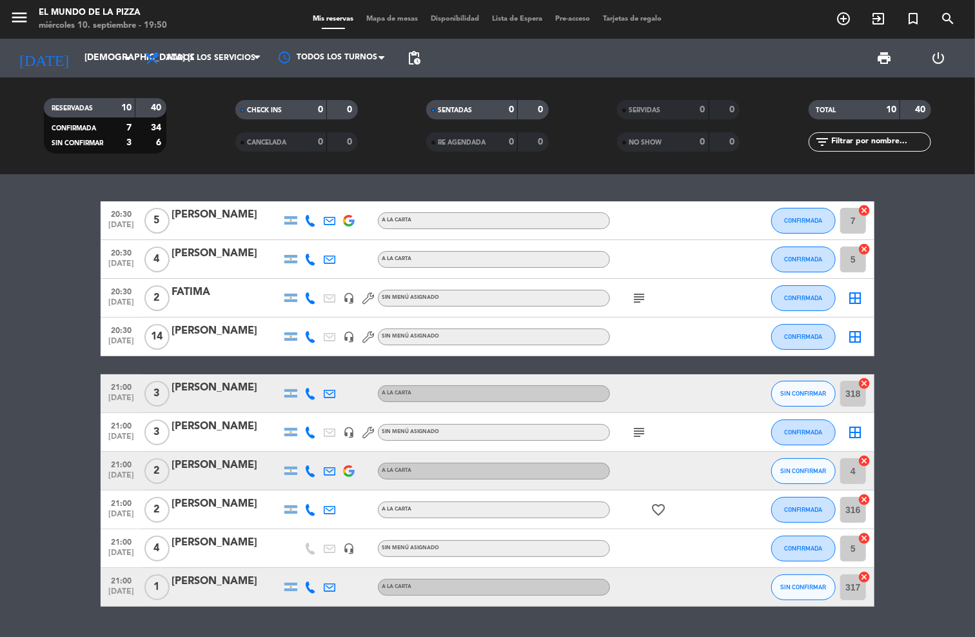
click at [803, 486] on div "SIN CONFIRMAR" at bounding box center [803, 470] width 64 height 38
click at [803, 479] on button "SIN CONFIRMAR" at bounding box center [803, 471] width 64 height 26
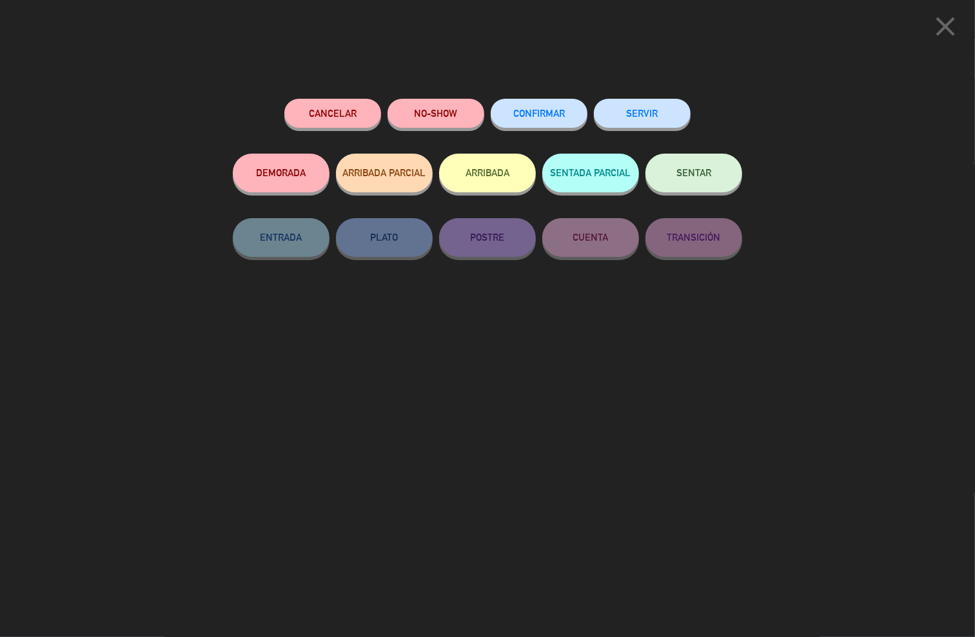
click at [545, 110] on span "CONFIRMAR" at bounding box center [539, 113] width 52 height 11
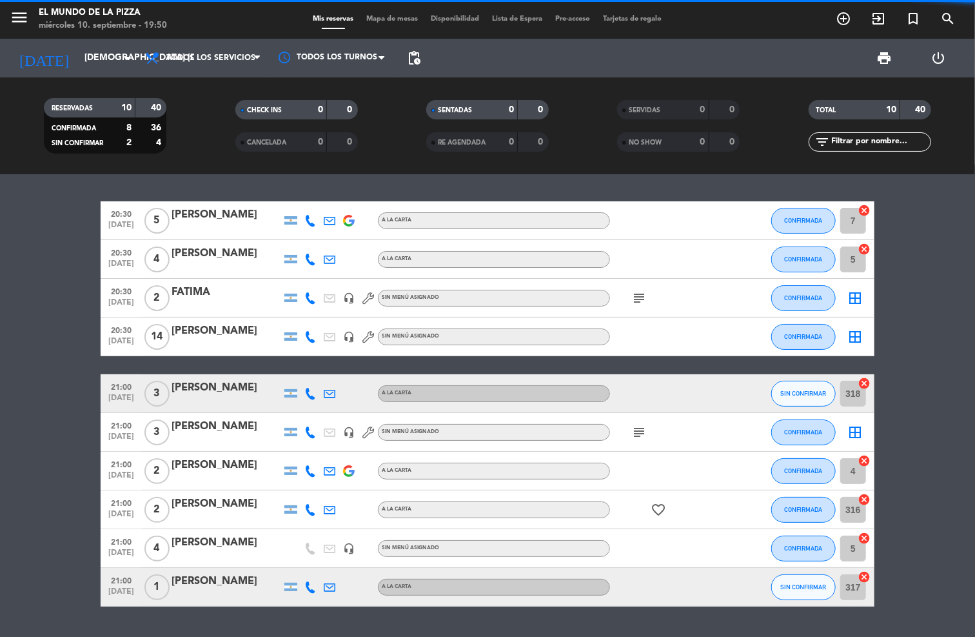
click at [800, 388] on button "SIN CONFIRMAR" at bounding box center [803, 394] width 64 height 26
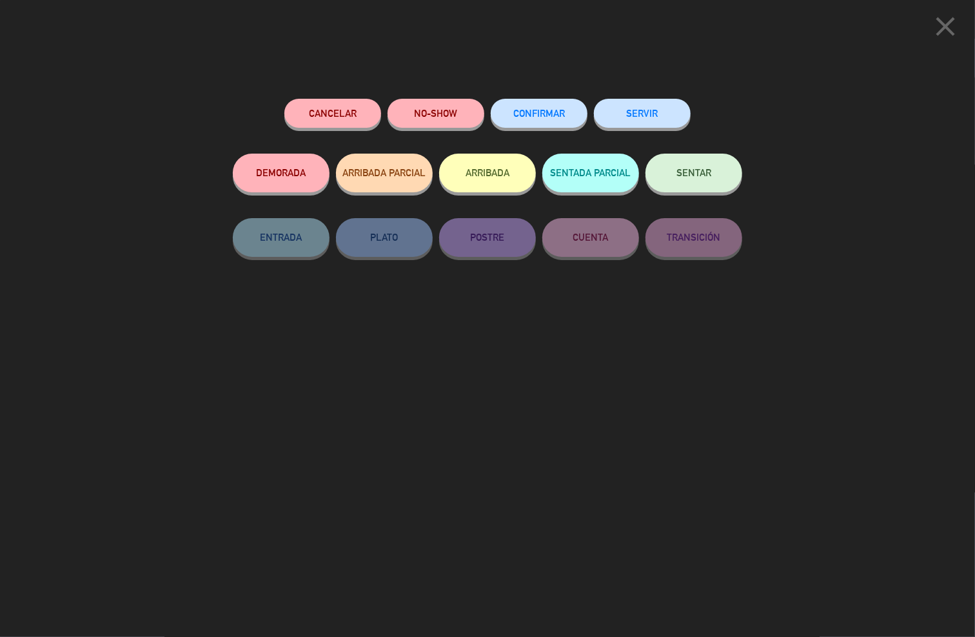
click at [540, 123] on button "CONFIRMAR" at bounding box center [539, 113] width 97 height 29
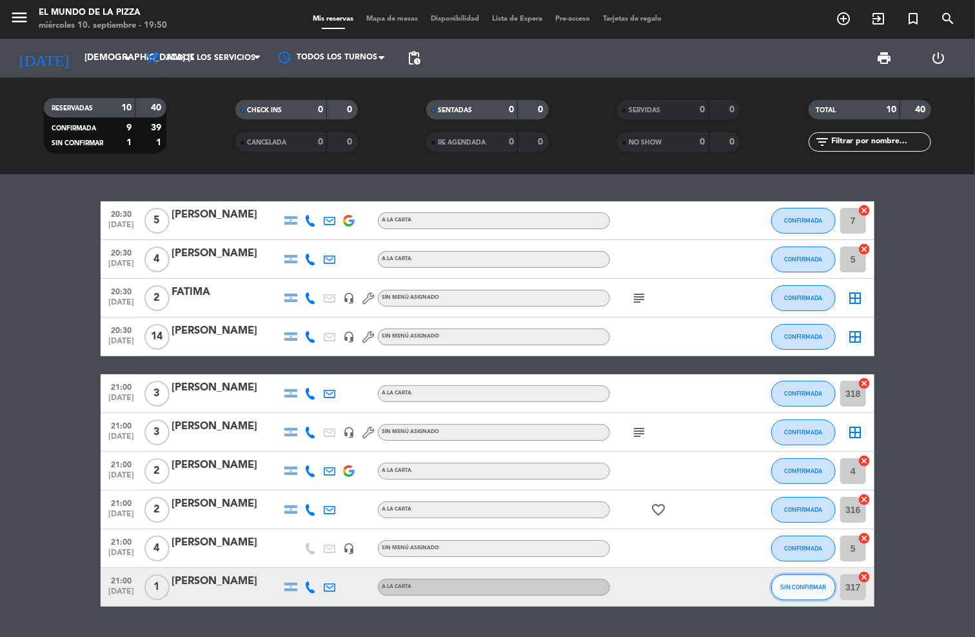
click at [818, 586] on span "SIN CONFIRMAR" at bounding box center [804, 586] width 46 height 7
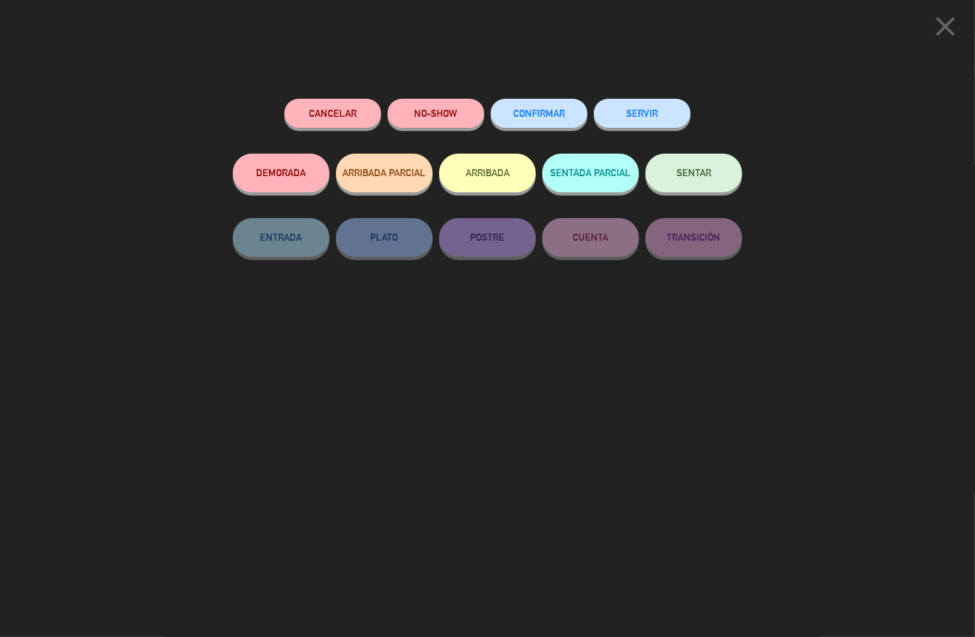
click at [535, 106] on button "CONFIRMAR" at bounding box center [539, 113] width 97 height 29
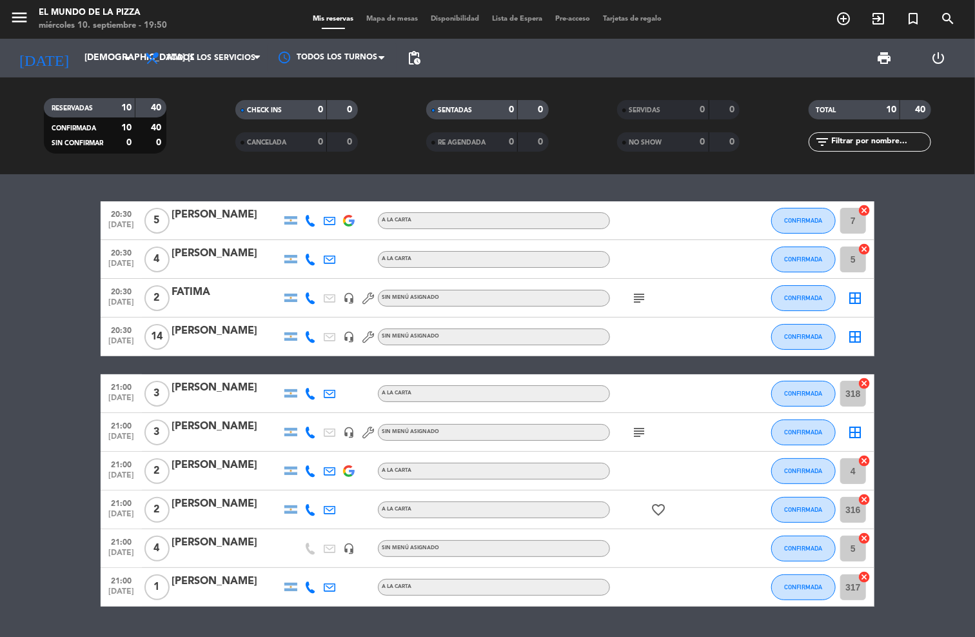
click at [639, 301] on icon "subject" at bounding box center [638, 297] width 15 height 15
click at [640, 299] on icon "subject" at bounding box center [638, 297] width 15 height 15
click at [584, 297] on div "Sin menú asignado" at bounding box center [494, 298] width 232 height 17
click at [11, 8] on icon "menu" at bounding box center [19, 17] width 19 height 19
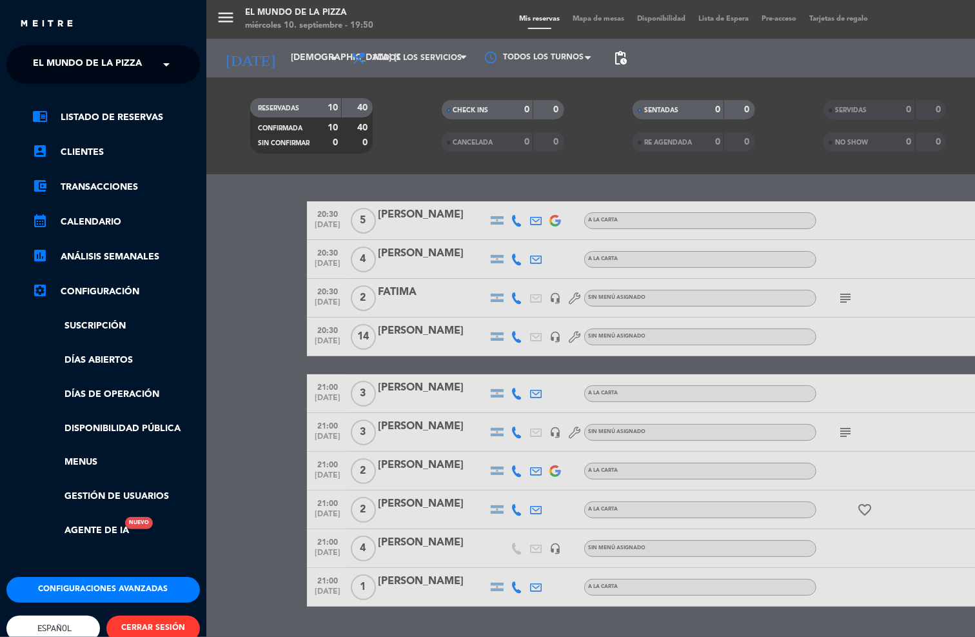
click at [11, 8] on div "close" at bounding box center [103, 19] width 206 height 39
click at [424, 304] on div "menu El Mundo de la Pizza miércoles 10. septiembre - 19:50 Mis reservas Mapa de…" at bounding box center [693, 318] width 975 height 637
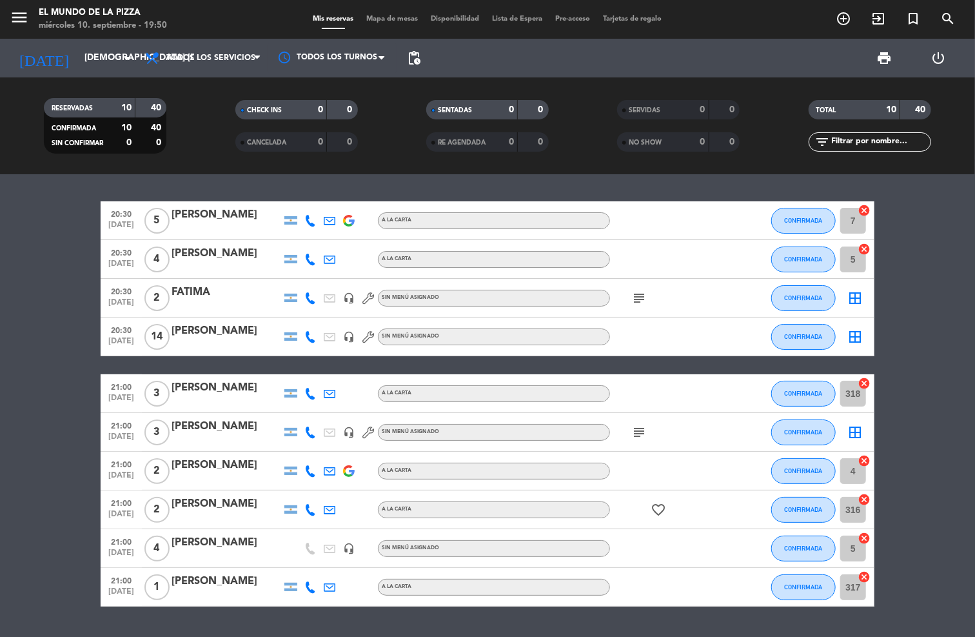
click at [633, 294] on icon "subject" at bounding box center [638, 297] width 15 height 15
click at [543, 295] on div "Sin menú asignado" at bounding box center [494, 298] width 232 height 17
click at [426, 286] on div "20:30 [DATE] 2 FATIMA headset_mic Sin menú asignado Sin menú asignado subject C…" at bounding box center [488, 298] width 774 height 39
click at [420, 292] on div "Sin menú asignado" at bounding box center [494, 298] width 232 height 17
click at [420, 295] on span "Sin menú asignado" at bounding box center [410, 297] width 57 height 5
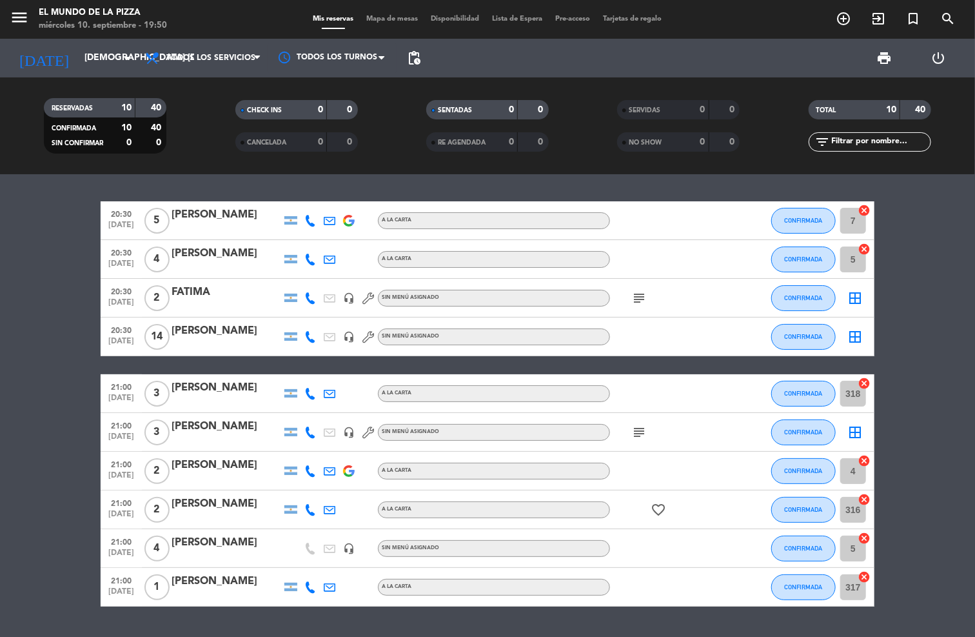
click at [420, 295] on span "Sin menú asignado" at bounding box center [410, 297] width 57 height 5
click at [398, 299] on span "Sin menú asignado" at bounding box center [410, 297] width 57 height 5
click at [184, 288] on div "FATIMA" at bounding box center [227, 292] width 110 height 17
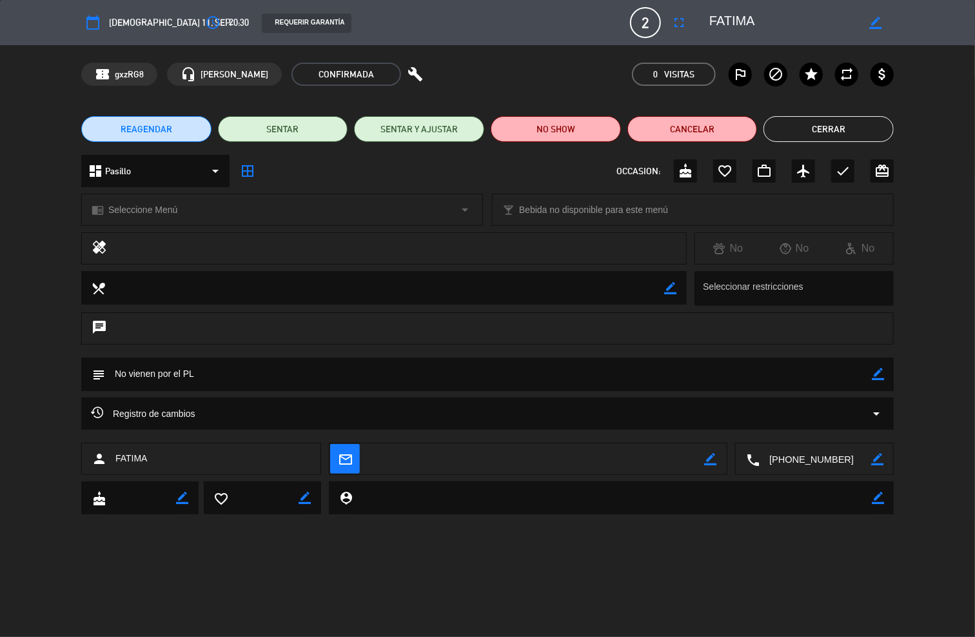
drag, startPoint x: 456, startPoint y: 208, endPoint x: 463, endPoint y: 208, distance: 7.1
click at [457, 208] on div "chrome_reader_mode Seleccione Menú arrow_drop_down" at bounding box center [282, 209] width 401 height 31
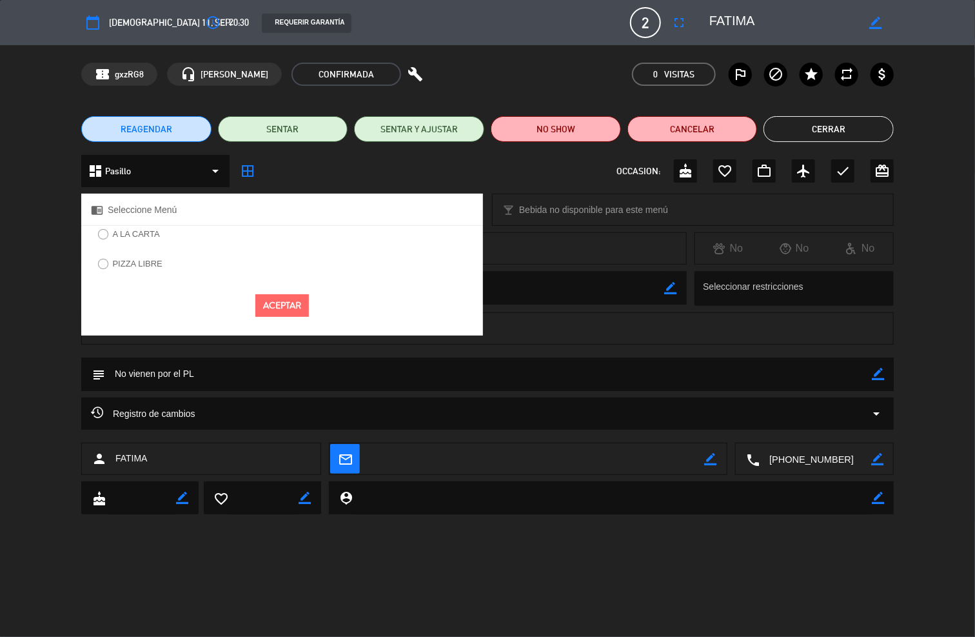
click at [99, 231] on input "A LA CARTA" at bounding box center [102, 233] width 8 height 8
radio input "true"
click at [275, 309] on button "Aceptar" at bounding box center [282, 305] width 54 height 23
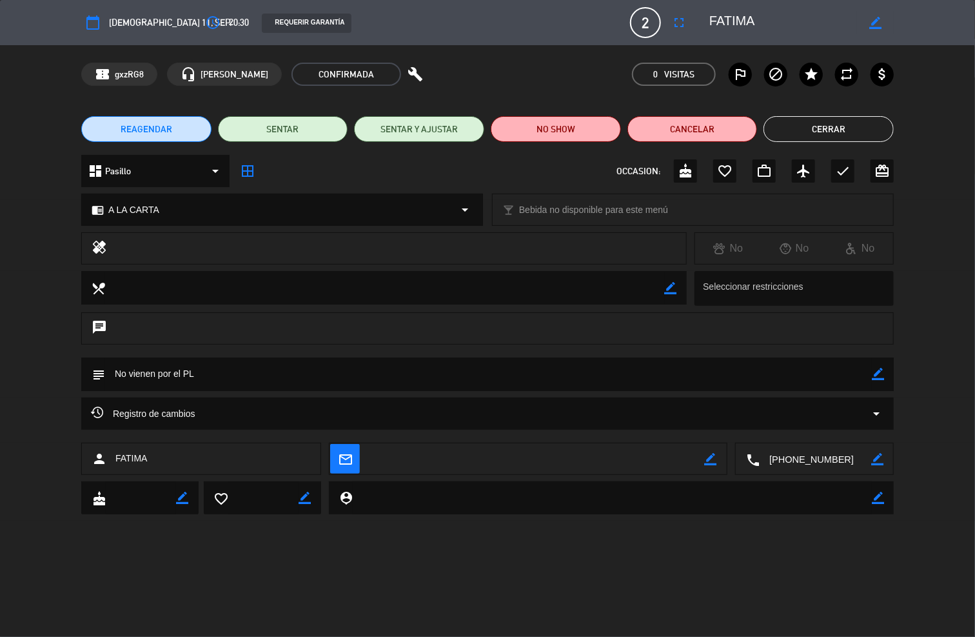
click at [826, 122] on button "Cerrar" at bounding box center [829, 129] width 130 height 26
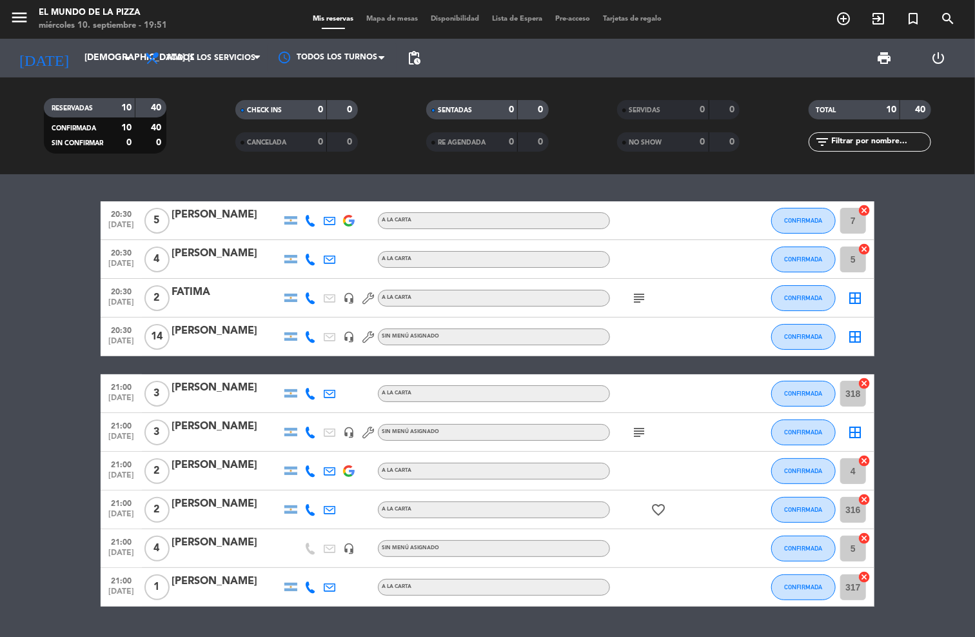
click at [196, 331] on div "[PERSON_NAME]" at bounding box center [227, 330] width 110 height 17
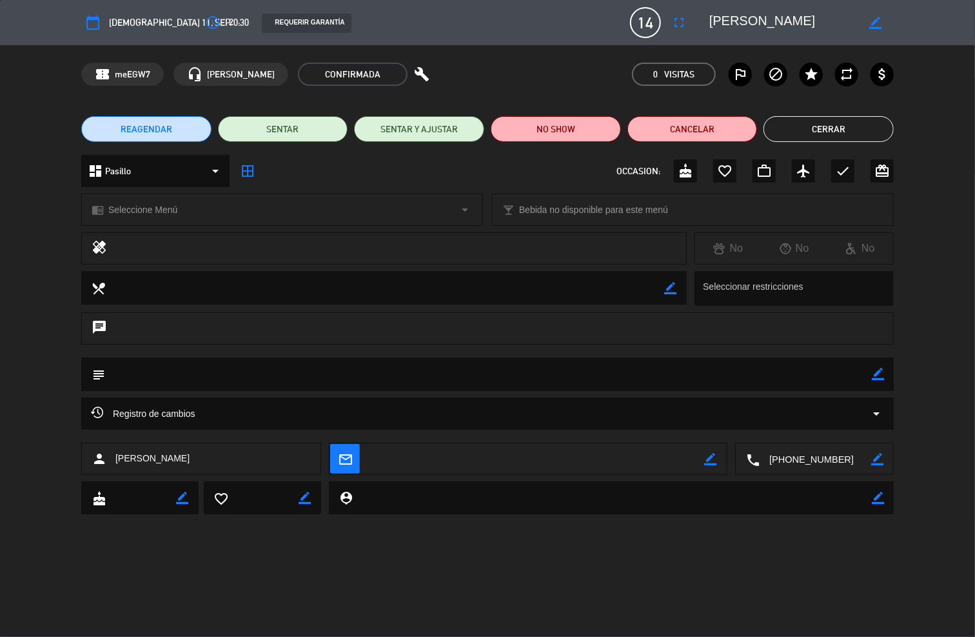
click at [158, 177] on div "dashboard Pasillo arrow_drop_down" at bounding box center [155, 171] width 148 height 32
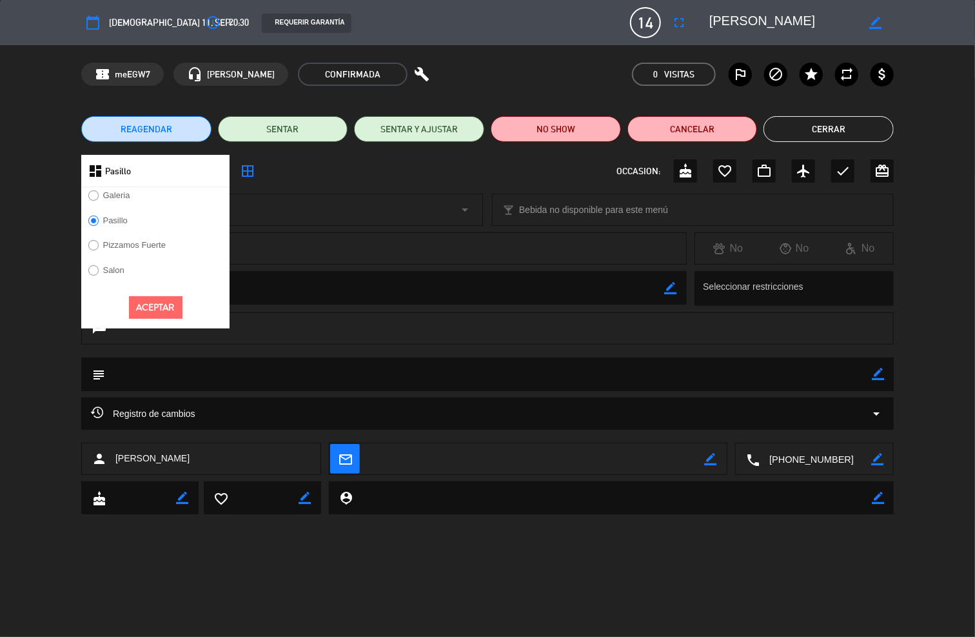
click at [158, 177] on div "dashboard Pasillo" at bounding box center [155, 171] width 148 height 32
click at [373, 197] on div "chrome_reader_mode Seleccione Menú arrow_drop_down" at bounding box center [282, 209] width 401 height 31
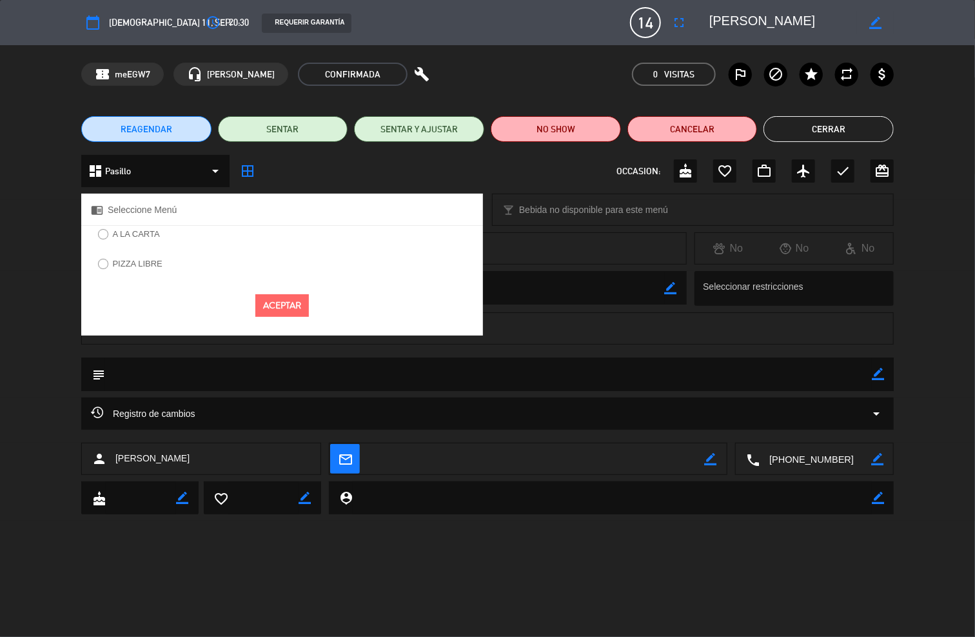
click at [154, 231] on label "A LA CARTA" at bounding box center [136, 234] width 47 height 8
click at [279, 309] on button "Aceptar" at bounding box center [282, 305] width 54 height 23
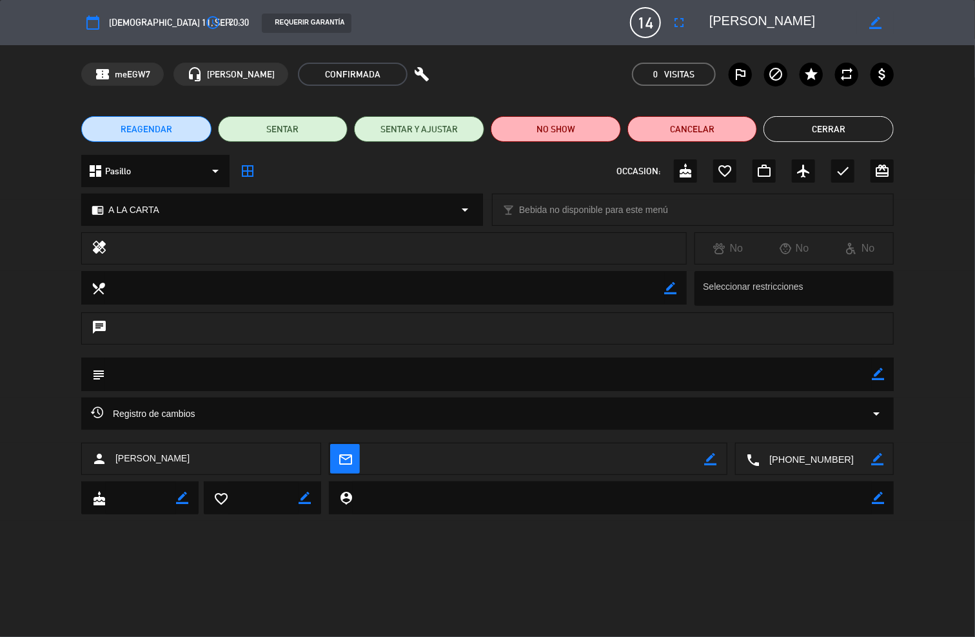
click at [849, 135] on button "Cerrar" at bounding box center [829, 129] width 130 height 26
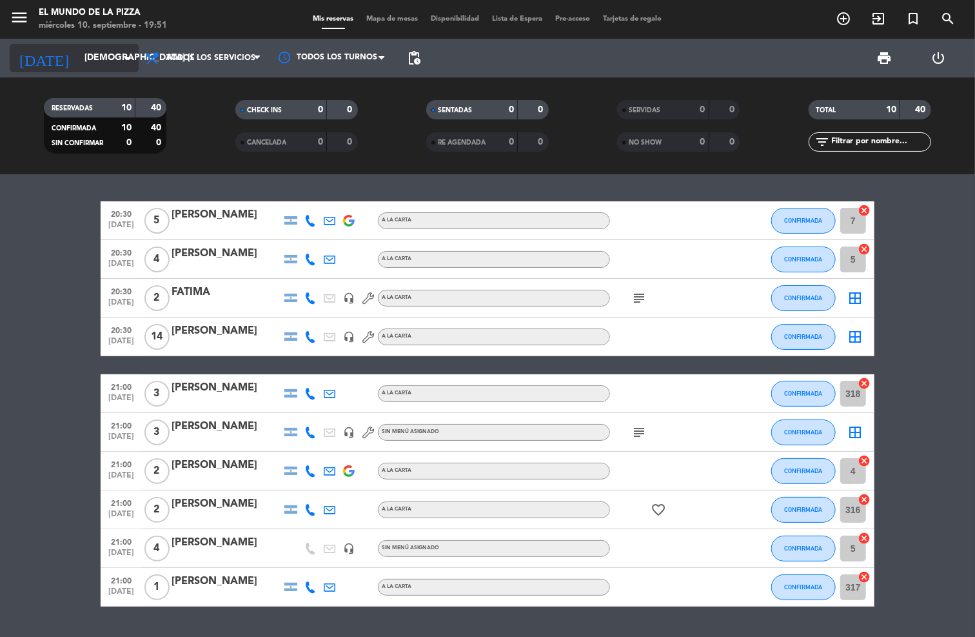
click at [98, 46] on input "[DEMOGRAPHIC_DATA] [DATE]" at bounding box center [139, 57] width 123 height 23
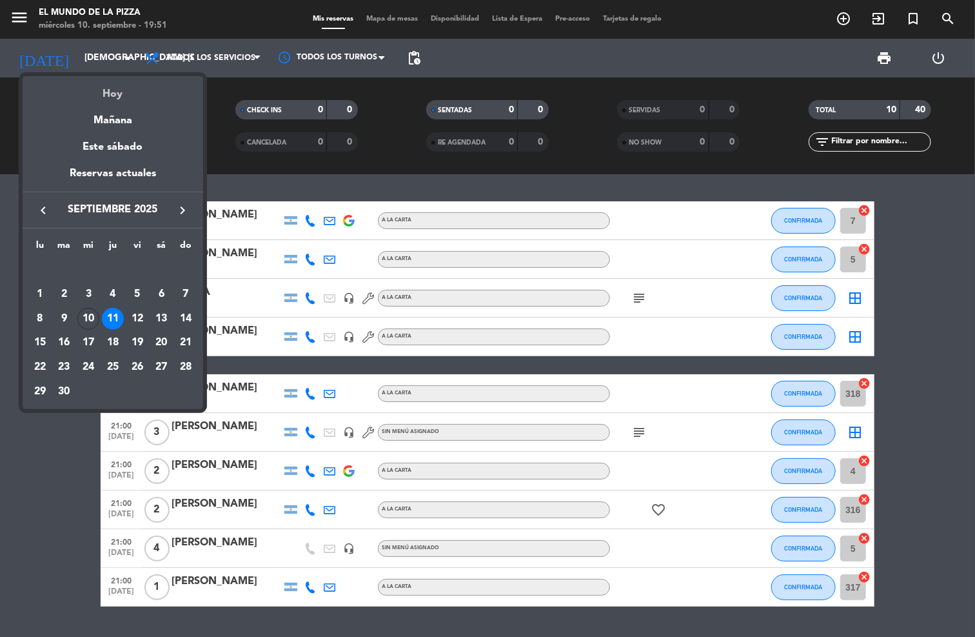
click at [119, 98] on div "Hoy" at bounding box center [113, 89] width 181 height 26
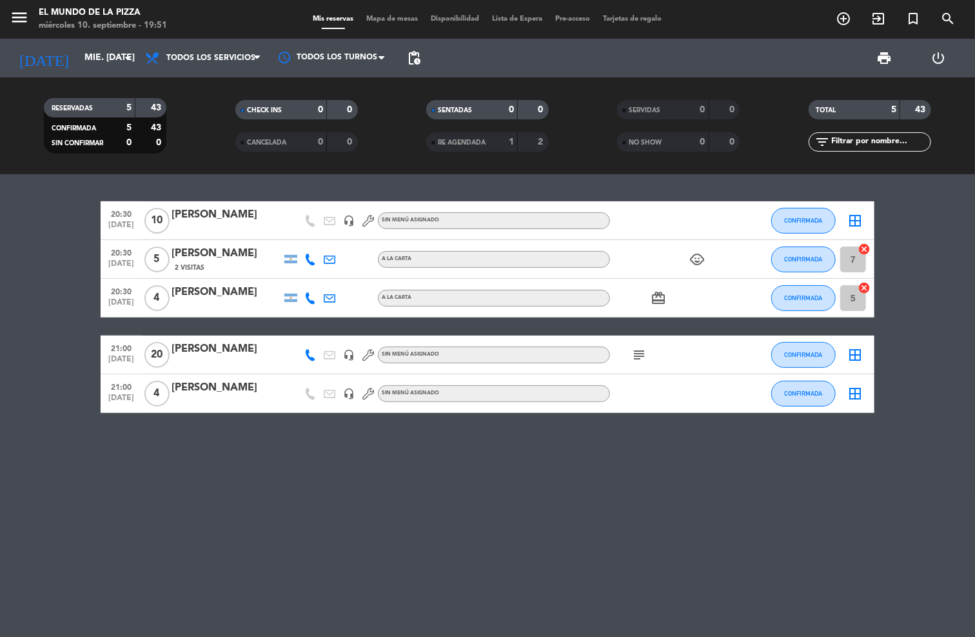
click at [916, 267] on bookings-row "20:30 [DATE] [PERSON_NAME] headset_mic Sin menú asignado CONFIRMADA border_all …" at bounding box center [487, 307] width 975 height 212
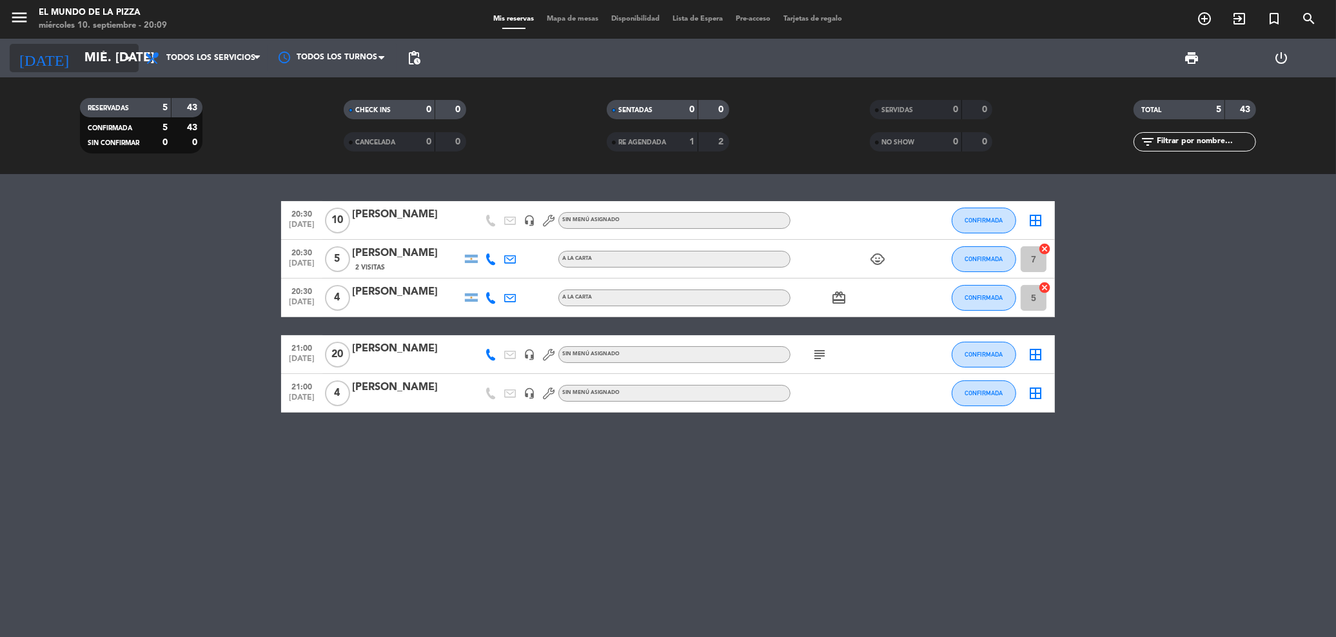
click at [78, 46] on input "mié. [DATE]" at bounding box center [156, 59] width 157 height 28
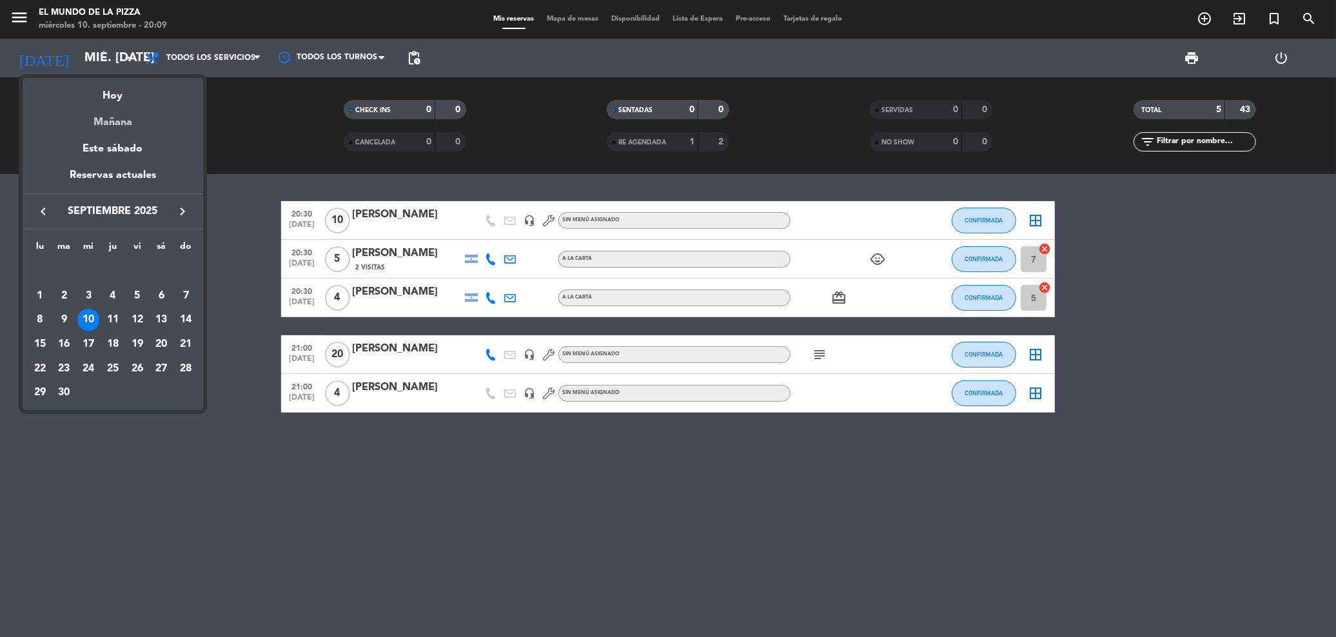
click at [97, 114] on div "Mañana" at bounding box center [113, 117] width 181 height 26
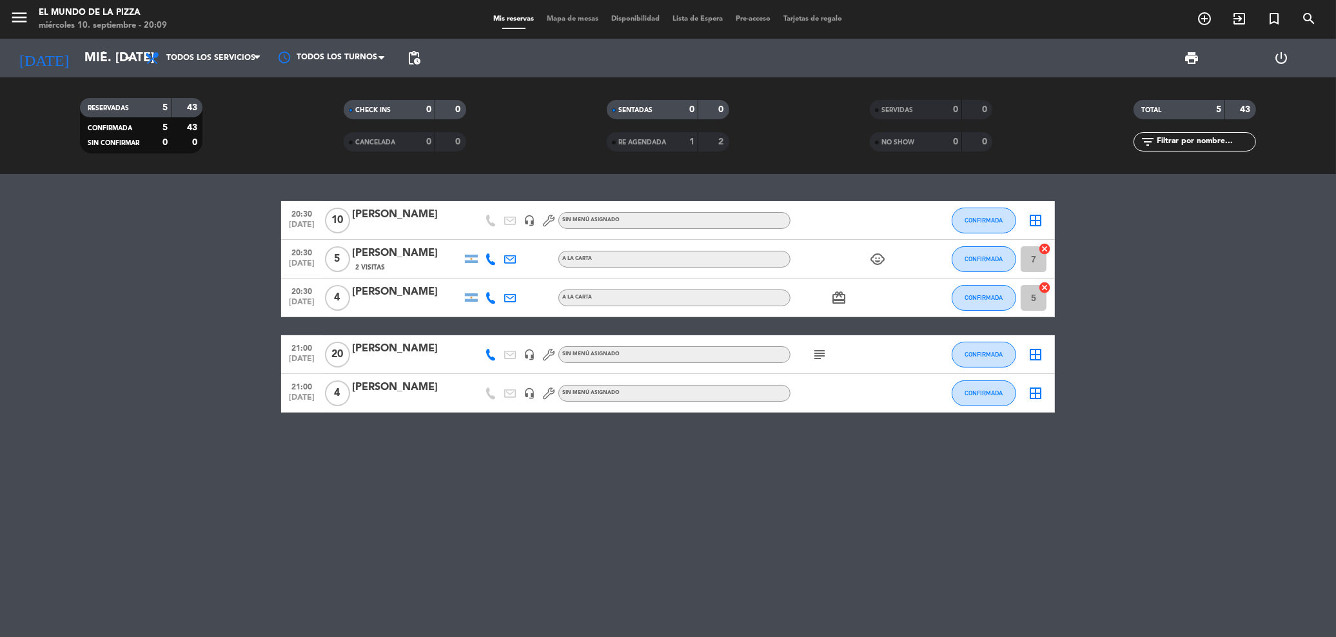
type input "[DEMOGRAPHIC_DATA] [DATE]"
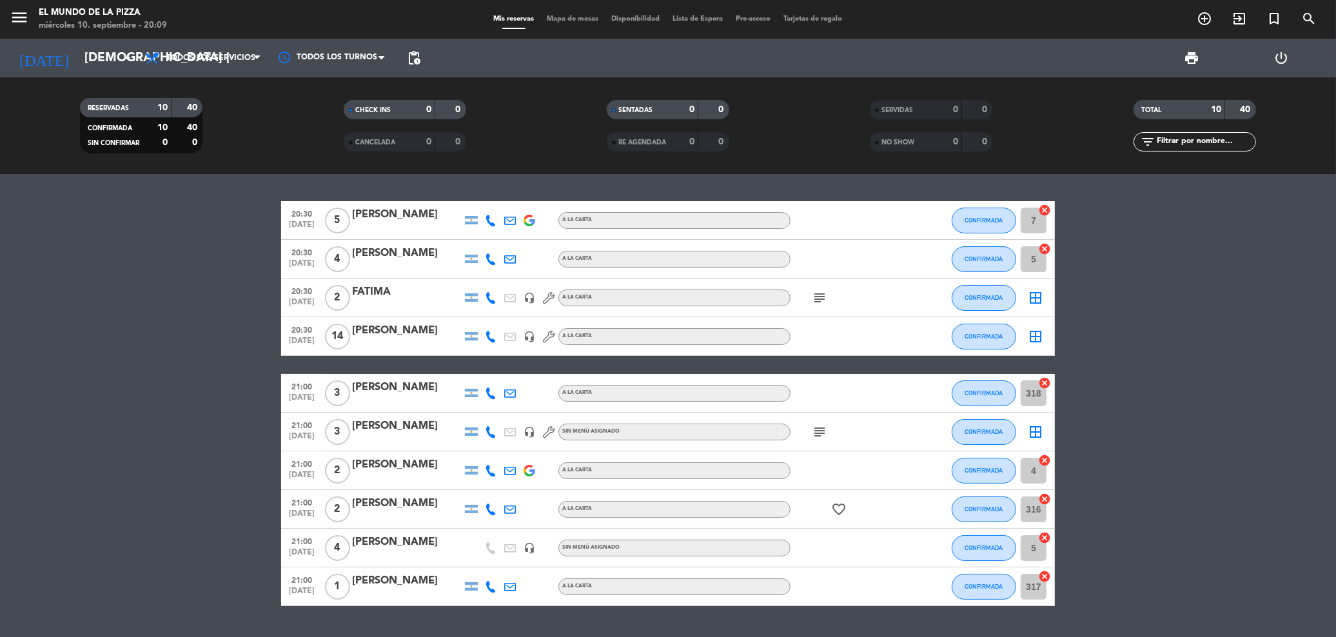
click at [827, 429] on icon "subject" at bounding box center [819, 431] width 15 height 15
